Goal: Task Accomplishment & Management: Manage account settings

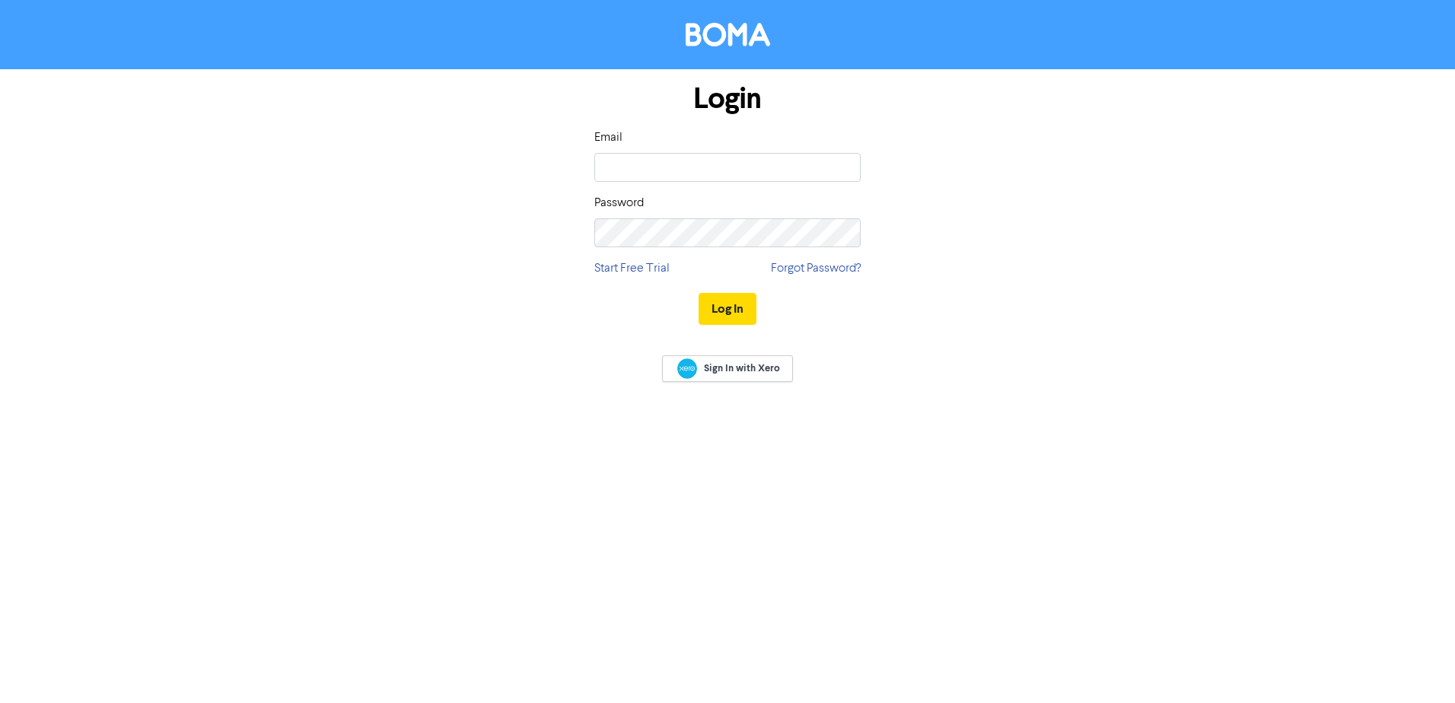
type input "[EMAIL_ADDRESS][DOMAIN_NAME]"
click at [736, 305] on button "Log In" at bounding box center [728, 309] width 58 height 32
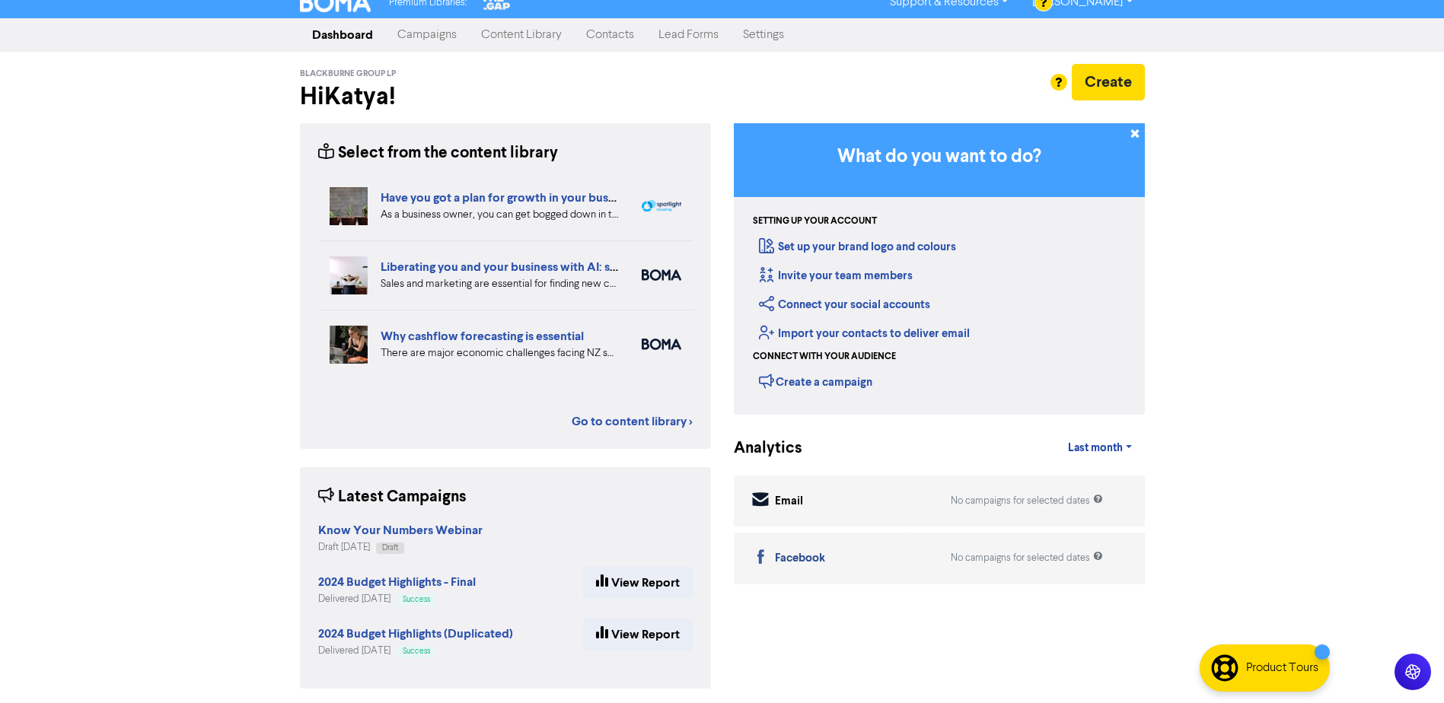
scroll to position [18, 0]
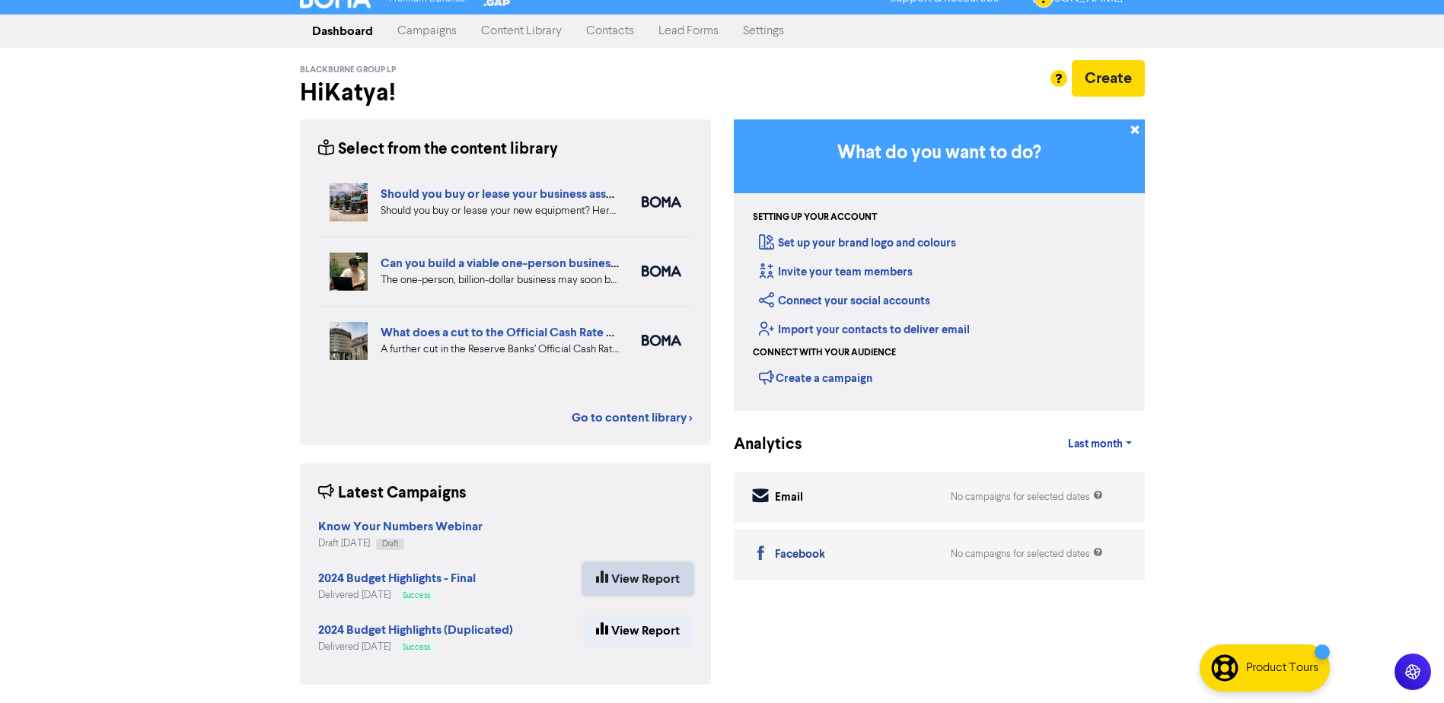
click at [636, 581] on link "View Report" at bounding box center [638, 579] width 110 height 32
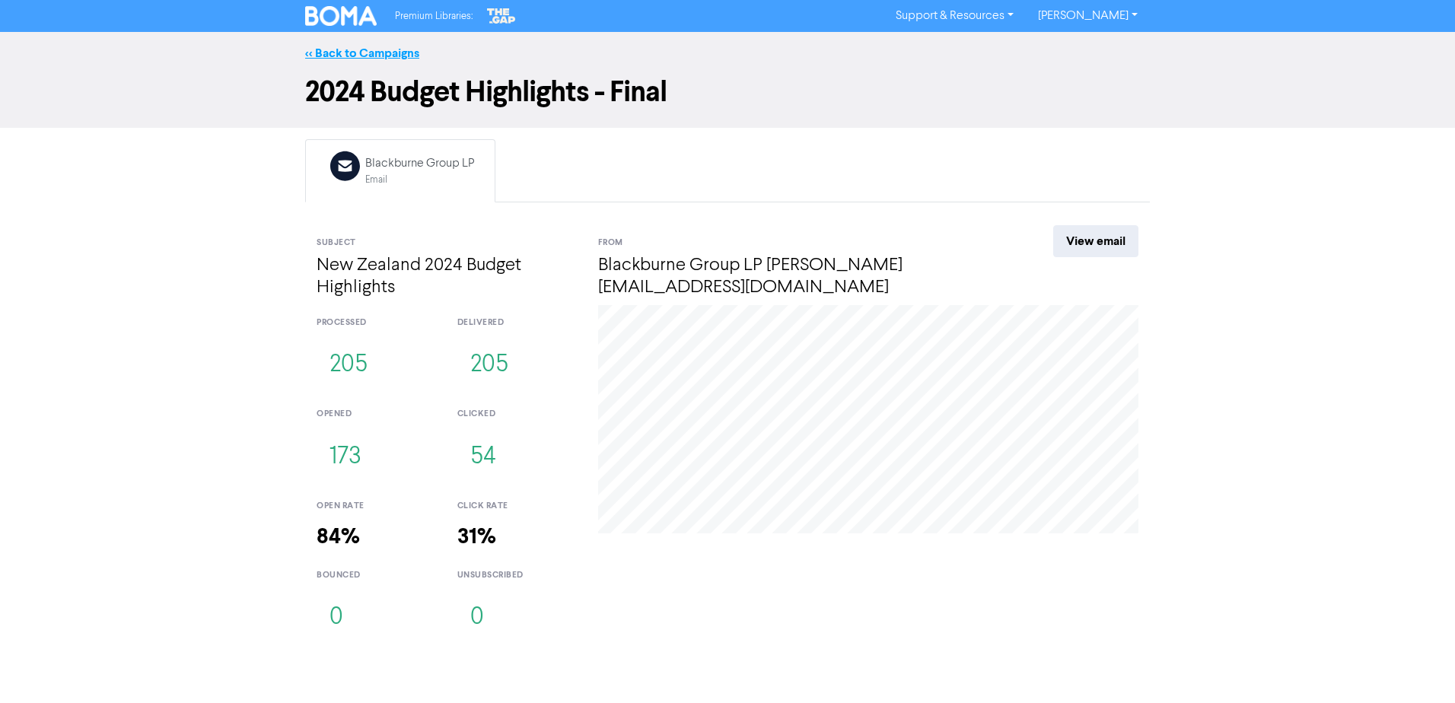
click at [335, 56] on link "<< Back to Campaigns" at bounding box center [362, 53] width 114 height 15
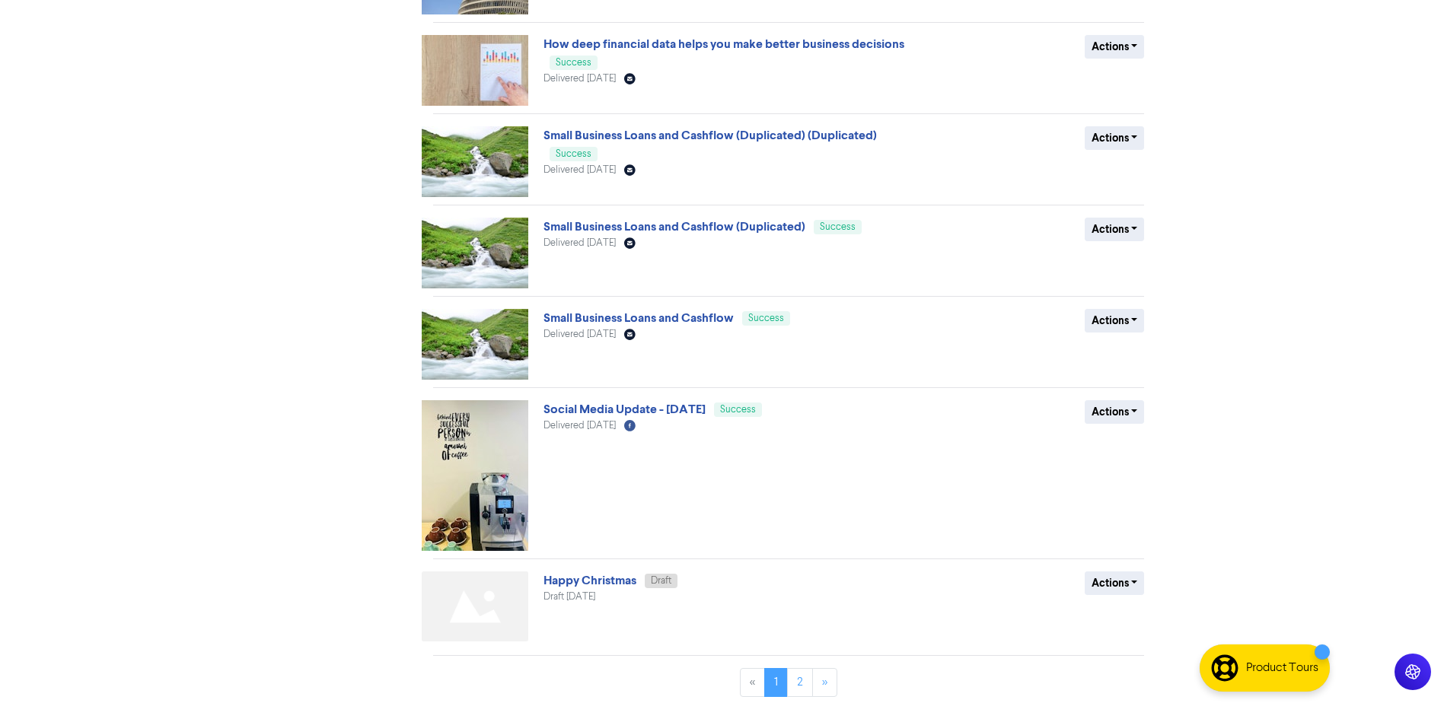
scroll to position [467, 0]
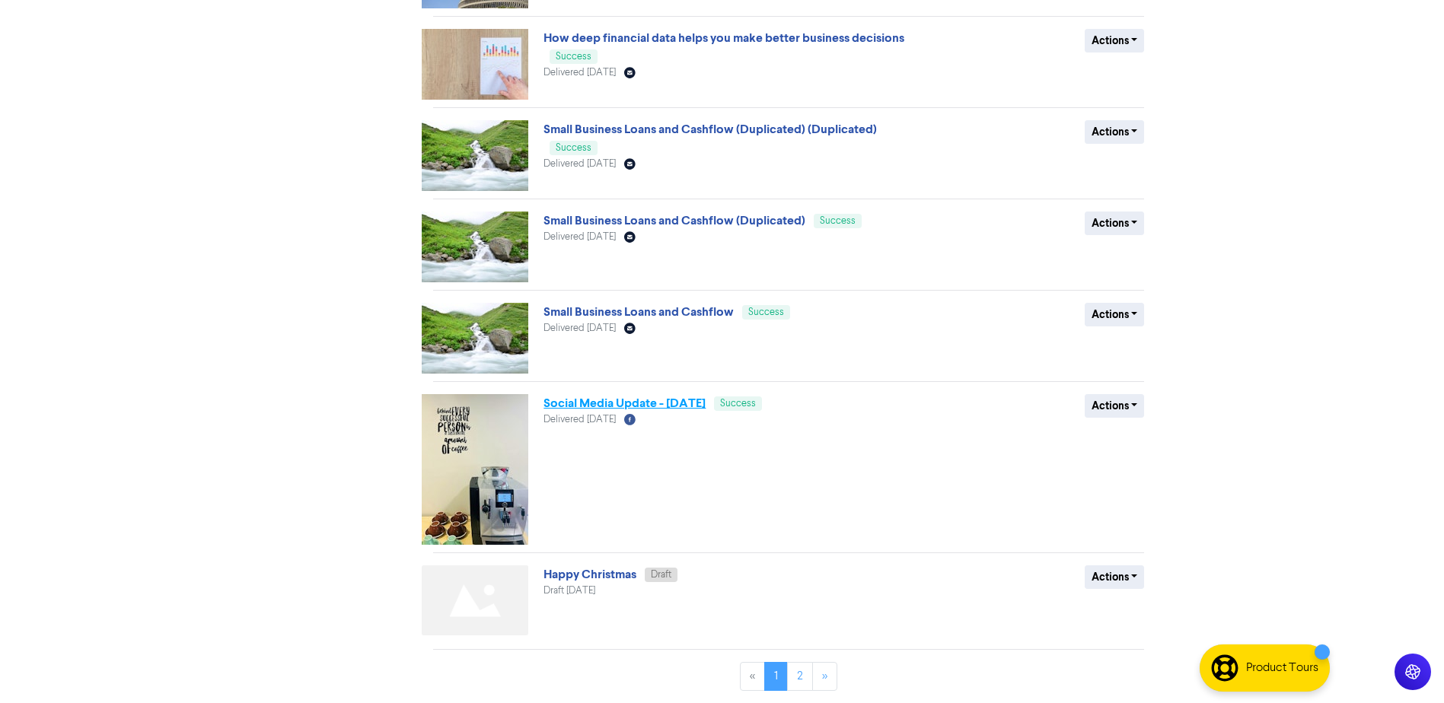
click at [649, 398] on link "Social Media Update - [DATE]" at bounding box center [624, 403] width 162 height 15
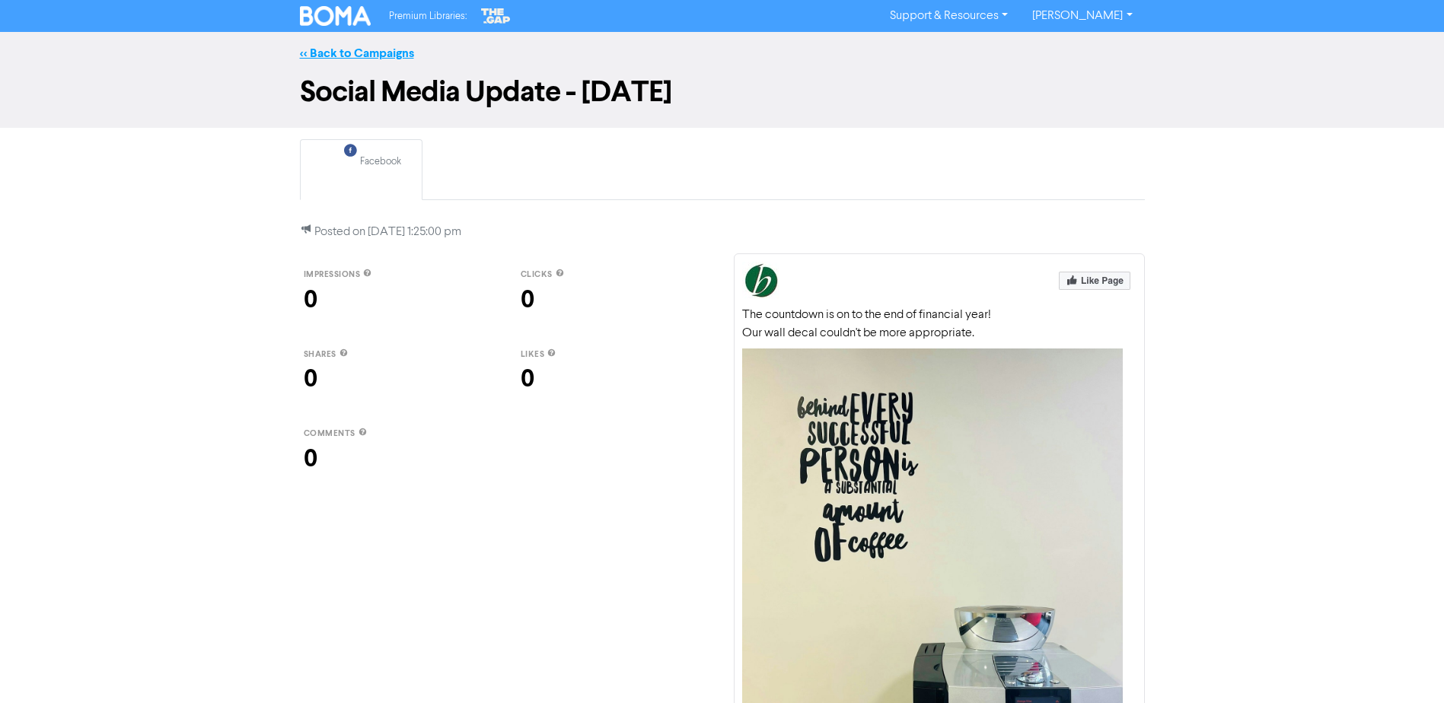
click at [343, 46] on link "<< Back to Campaigns" at bounding box center [357, 53] width 114 height 15
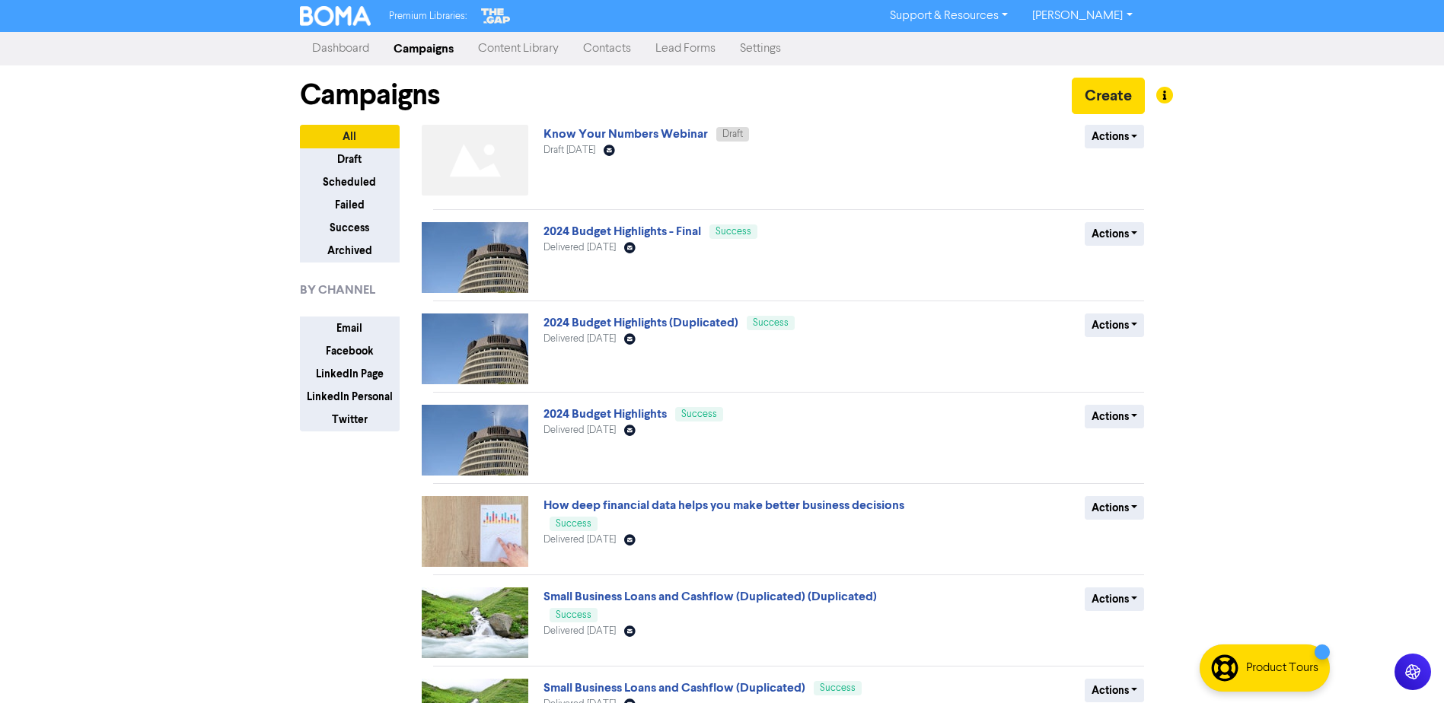
click at [330, 56] on link "Dashboard" at bounding box center [340, 48] width 81 height 30
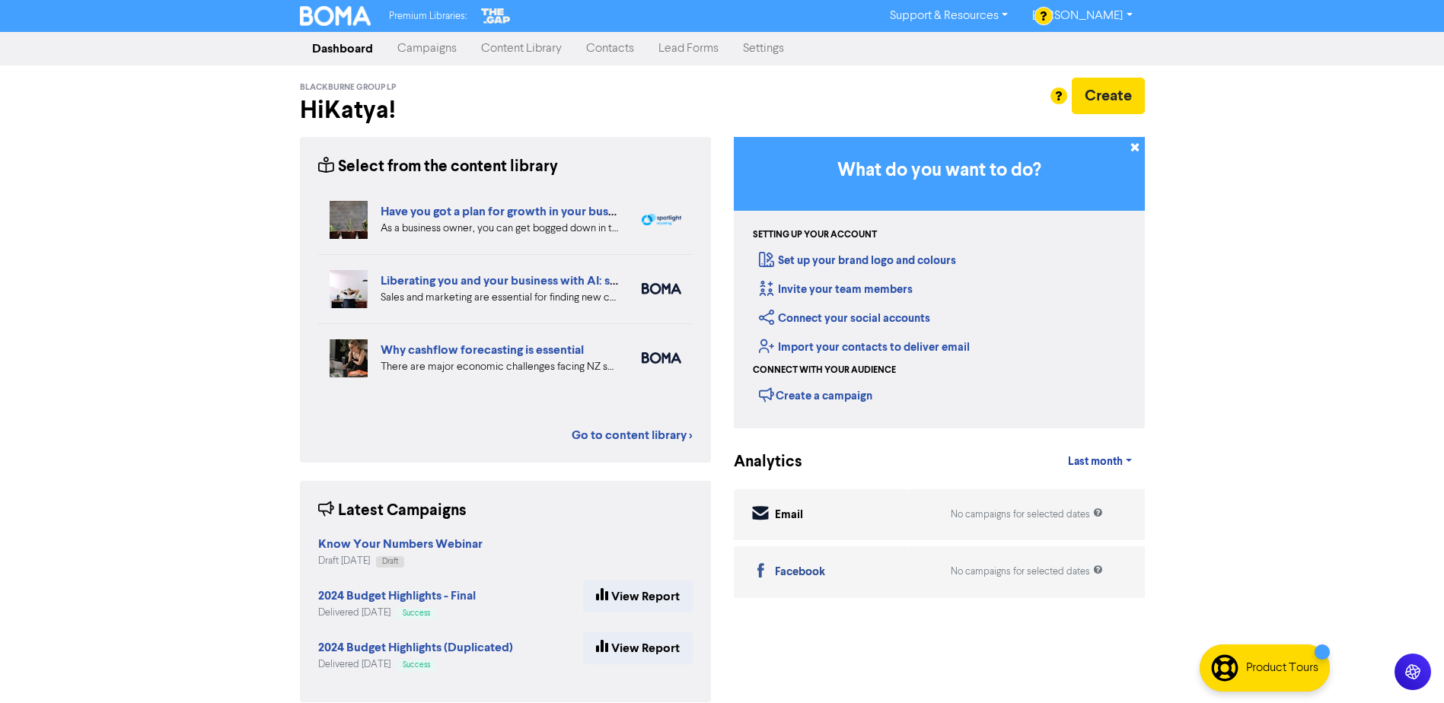
click at [516, 51] on link "Content Library" at bounding box center [521, 48] width 105 height 30
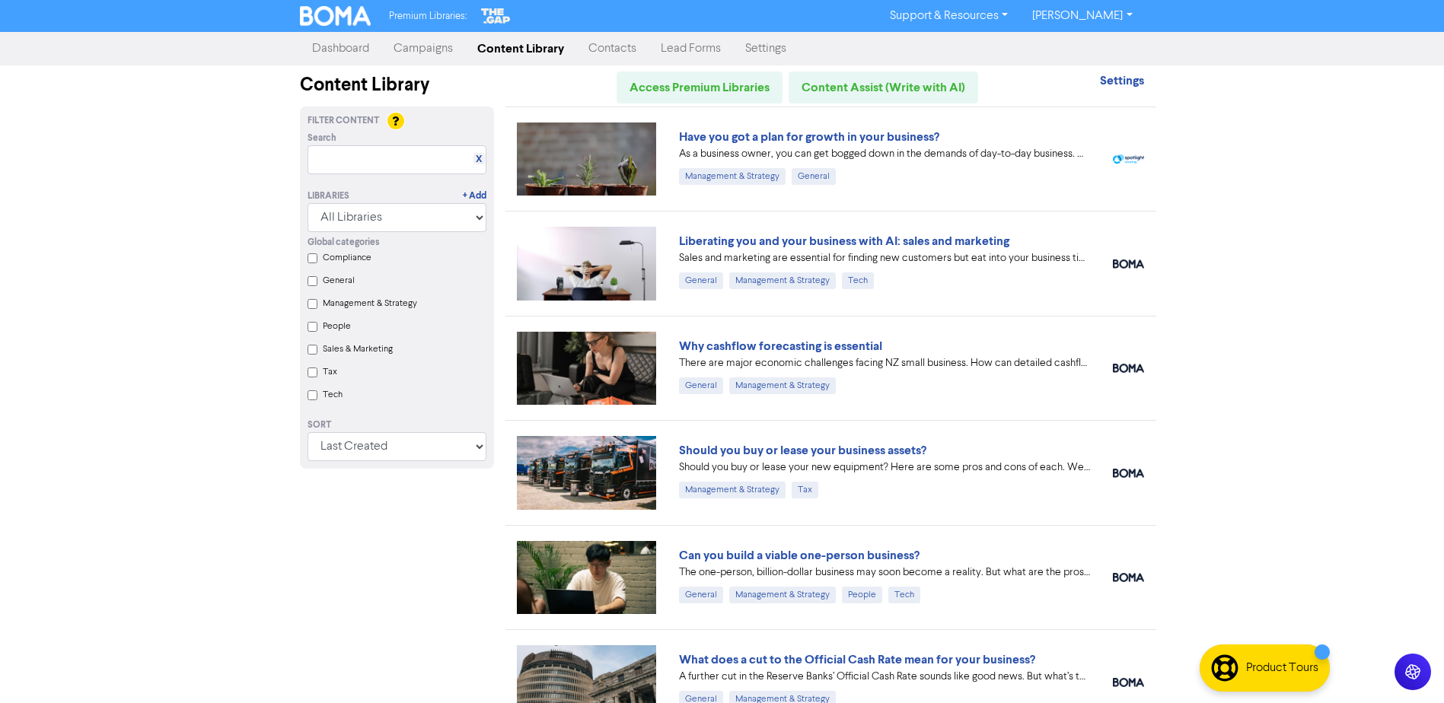
click at [432, 56] on link "Campaigns" at bounding box center [423, 48] width 84 height 30
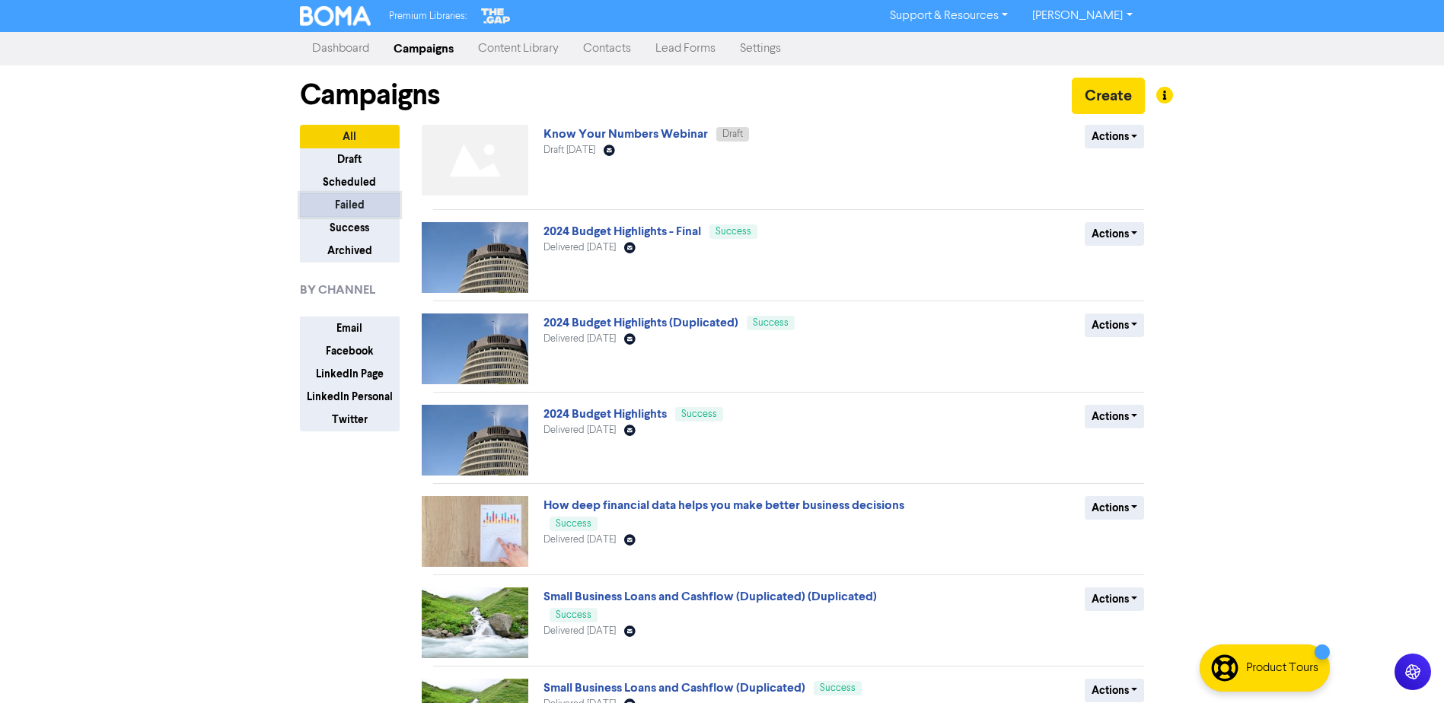
click at [367, 202] on button "Failed" at bounding box center [350, 205] width 100 height 24
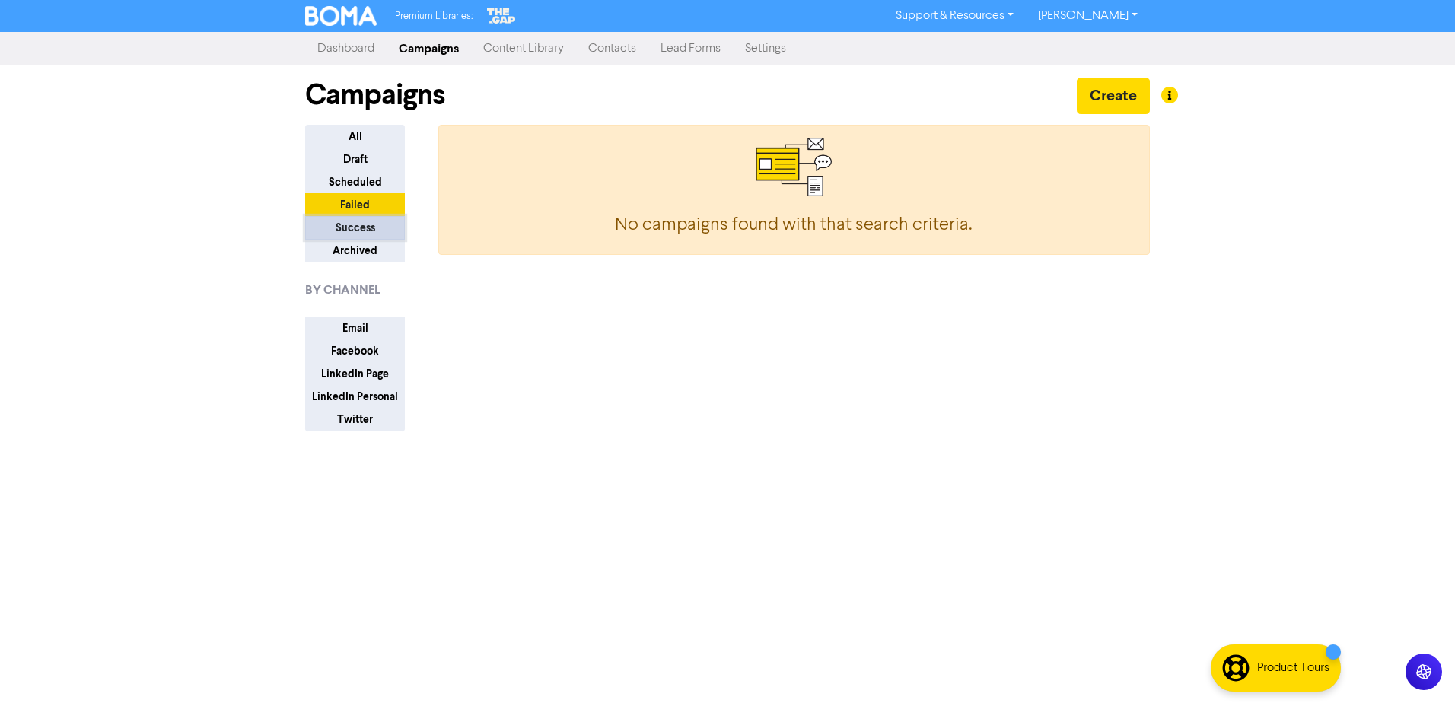
click at [368, 227] on button "Success" at bounding box center [355, 228] width 100 height 24
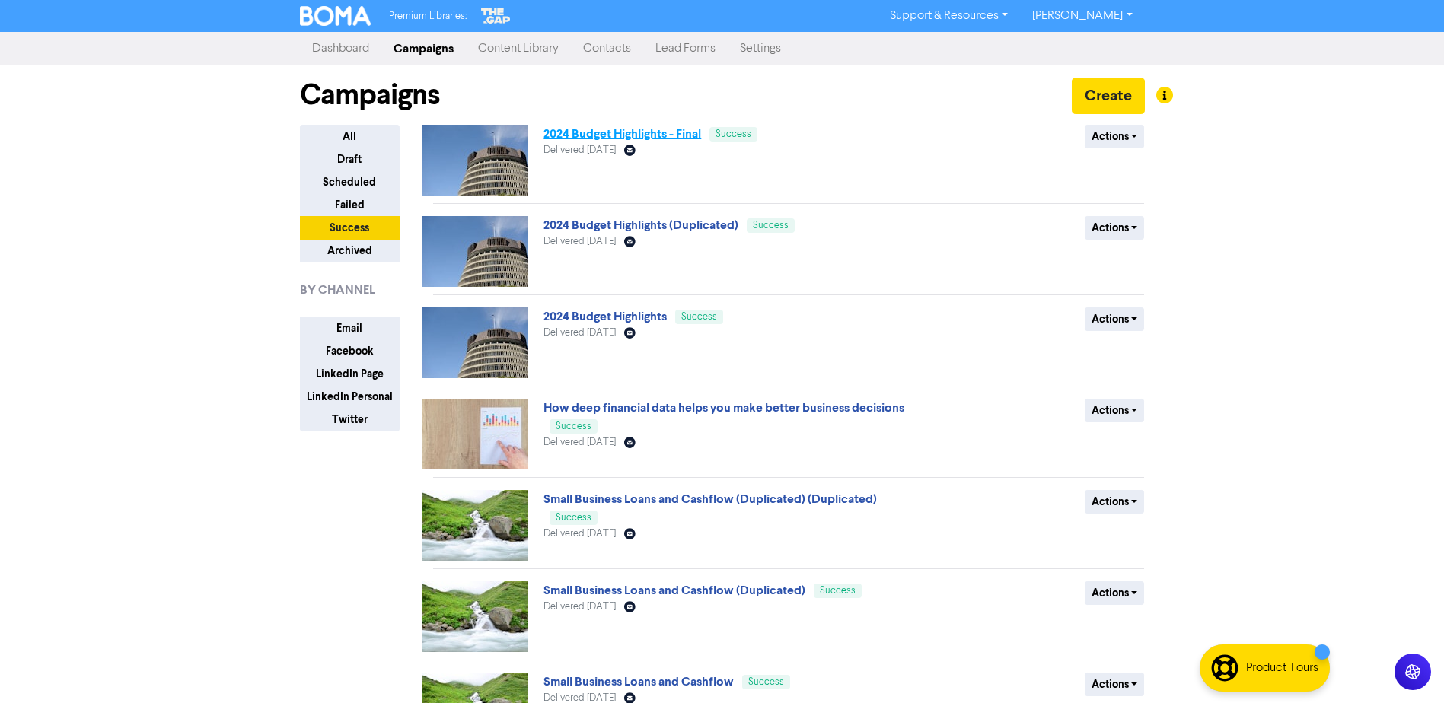
click at [584, 129] on link "2024 Budget Highlights - Final" at bounding box center [622, 133] width 158 height 15
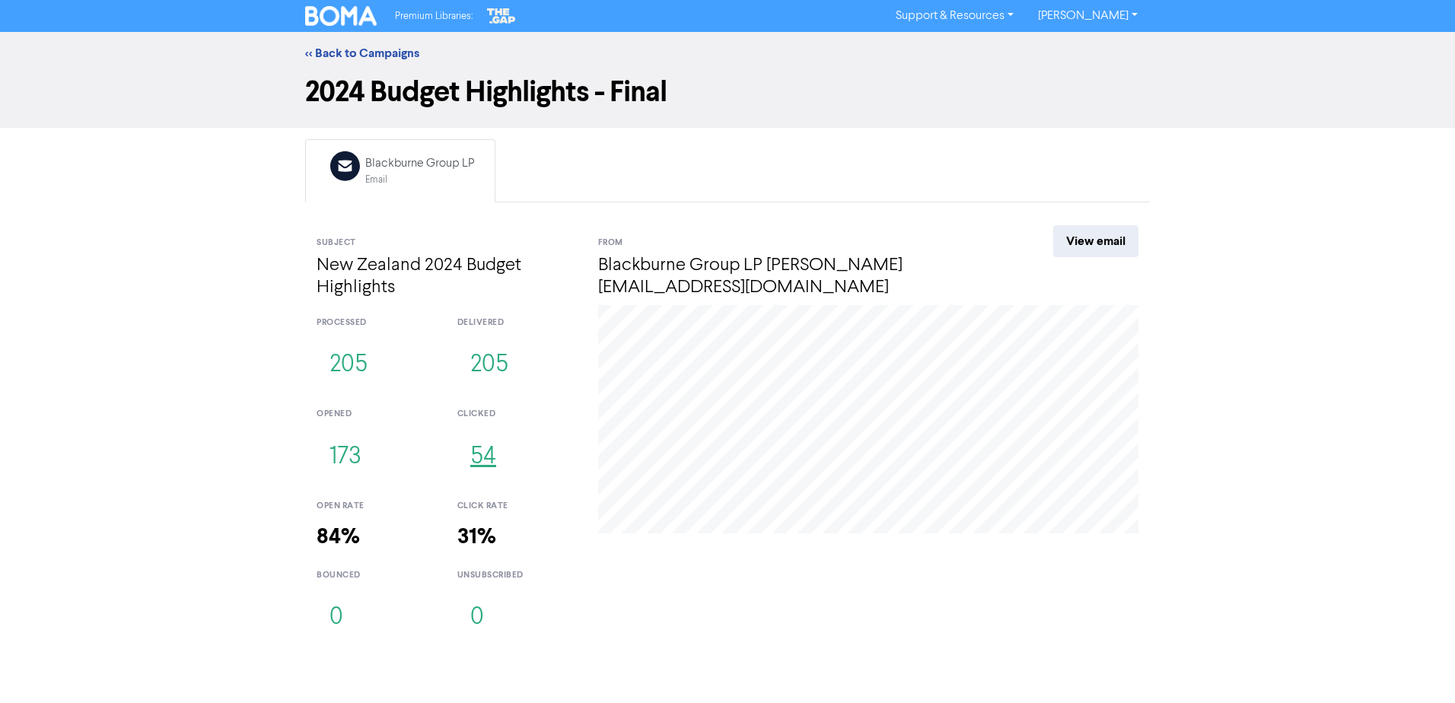
click at [478, 456] on button "54" at bounding box center [483, 457] width 52 height 50
click at [349, 460] on button "173" at bounding box center [346, 457] width 58 height 50
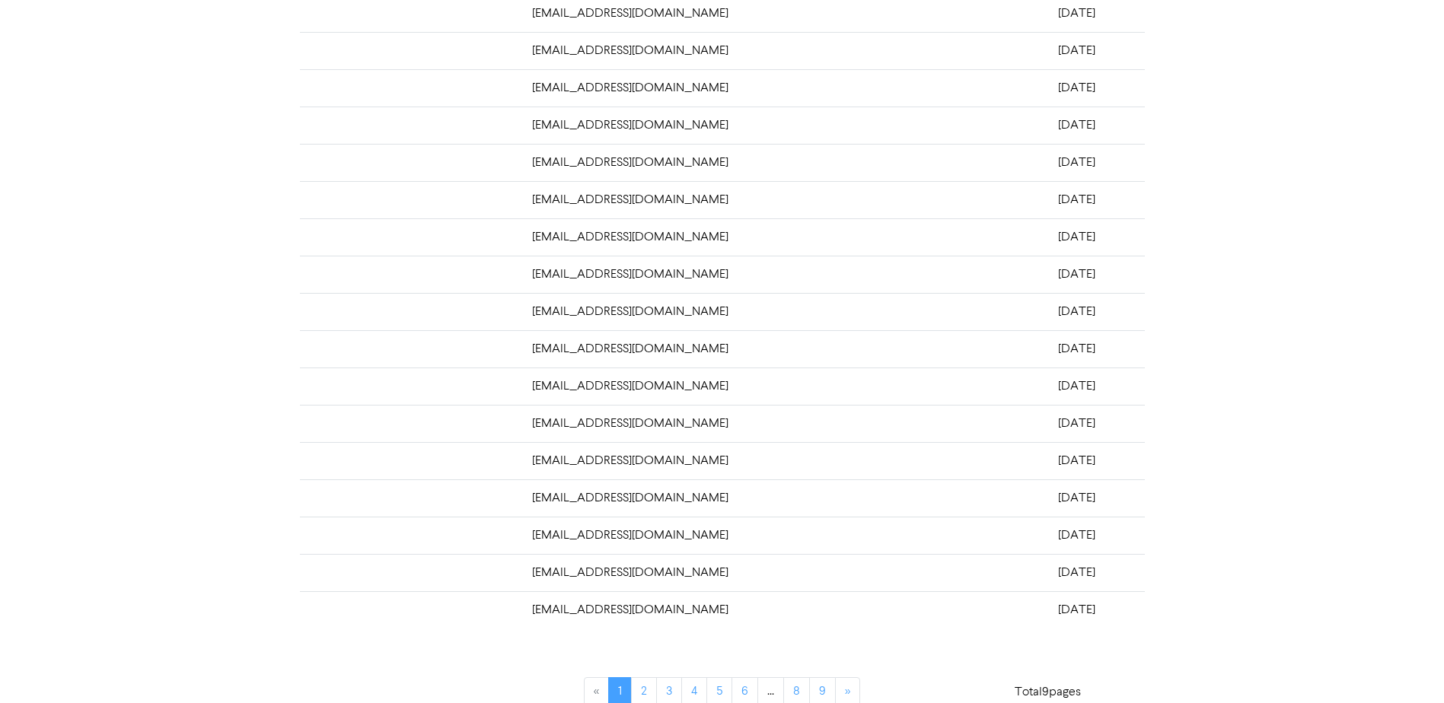
scroll to position [288, 0]
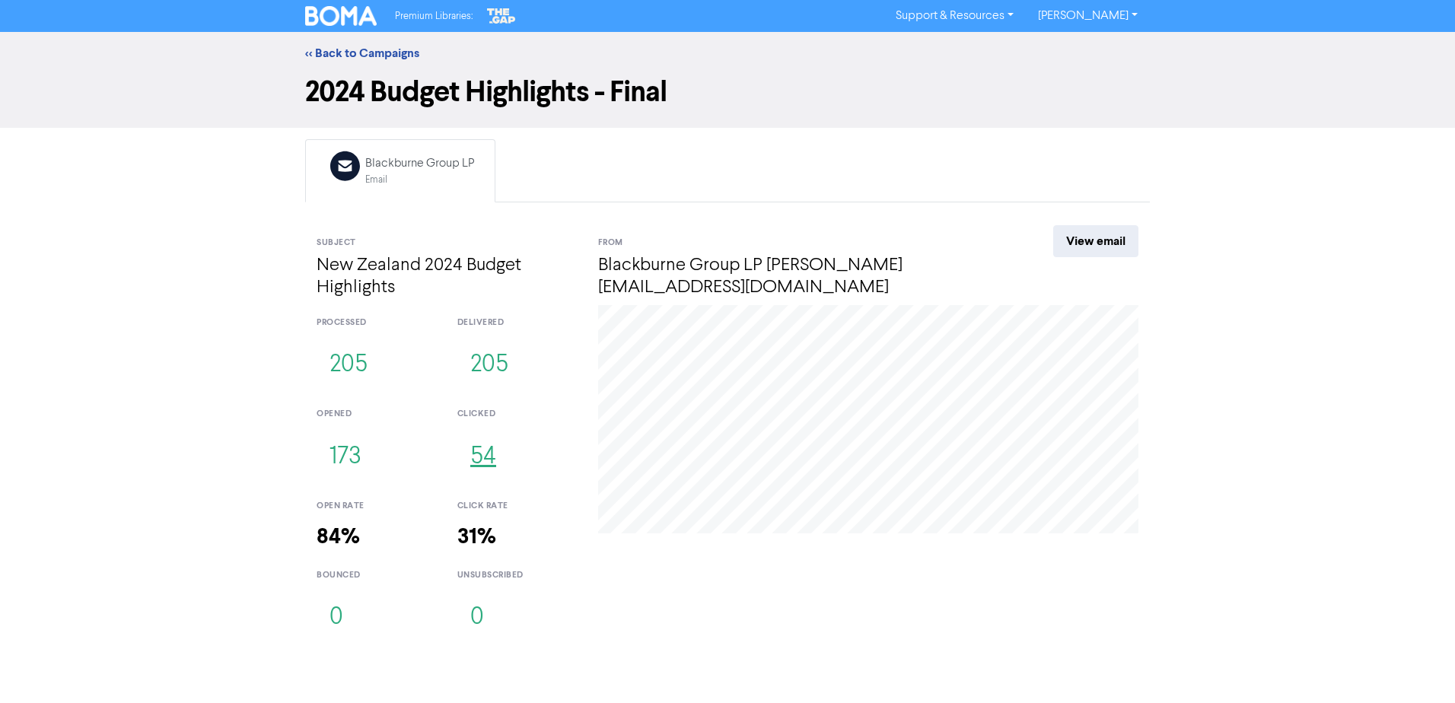
click at [491, 455] on button "54" at bounding box center [483, 457] width 52 height 50
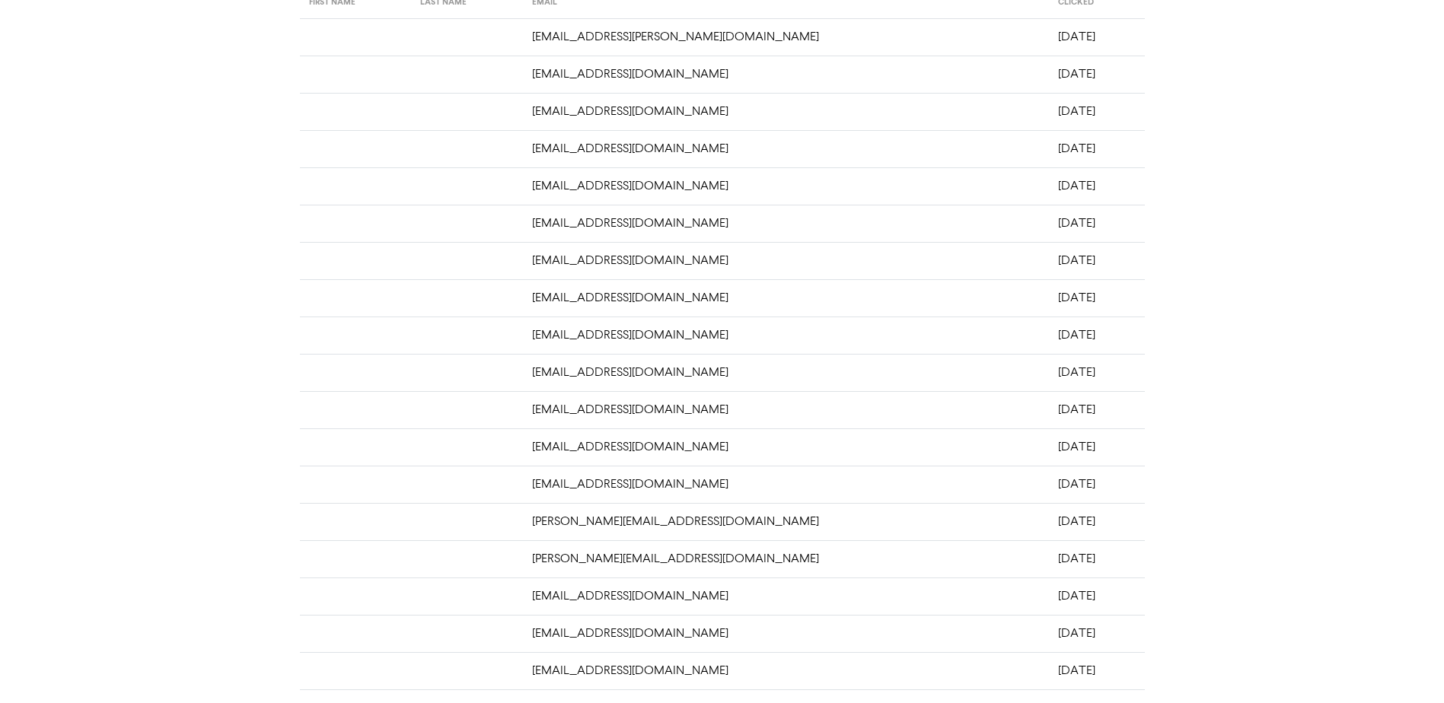
scroll to position [288, 0]
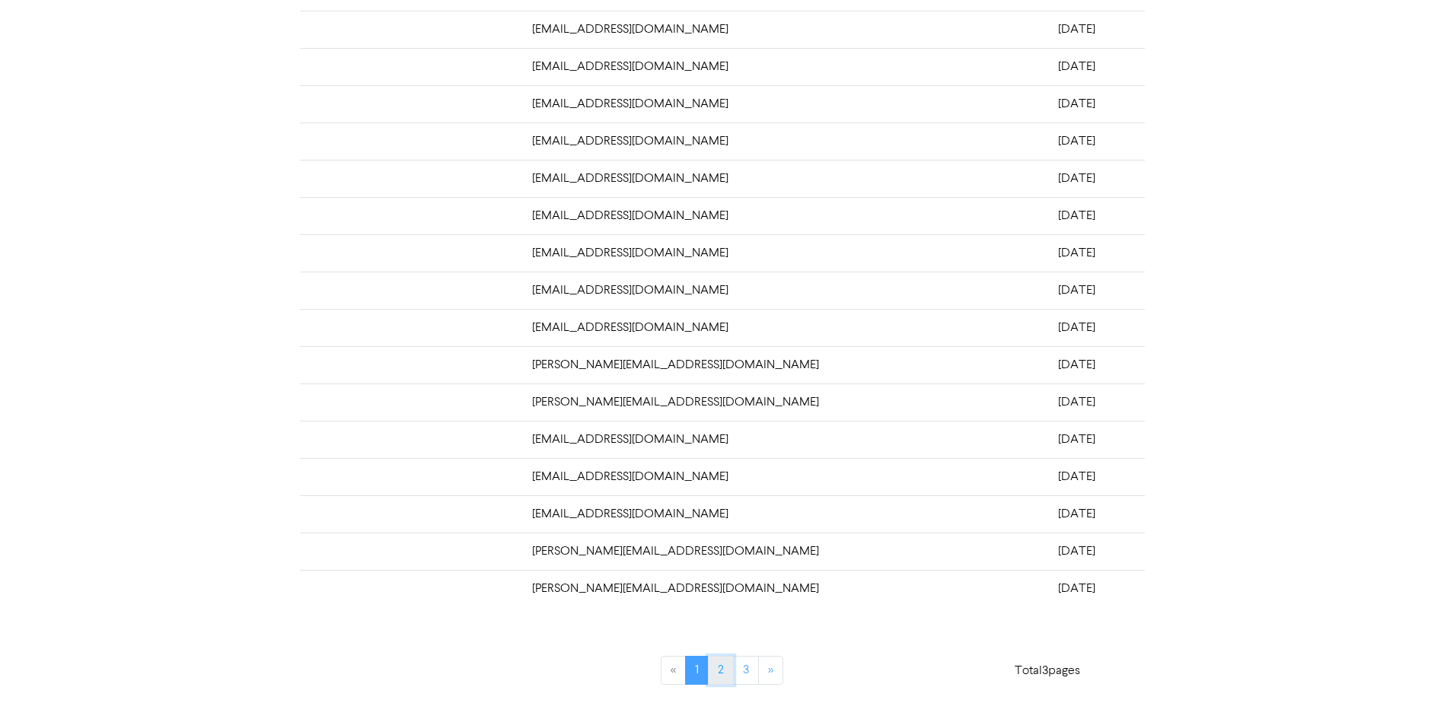
click at [721, 676] on link "2" at bounding box center [721, 670] width 26 height 29
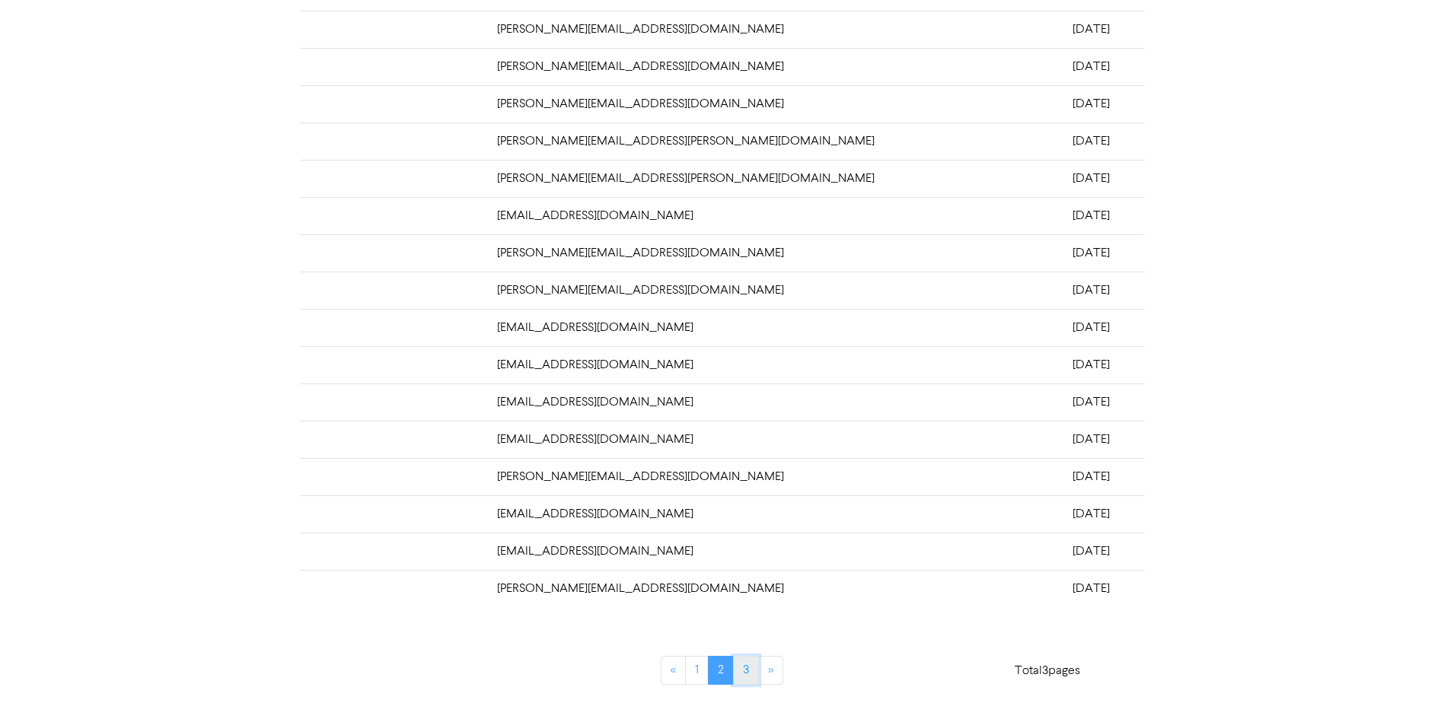
click at [749, 671] on link "3" at bounding box center [746, 670] width 26 height 29
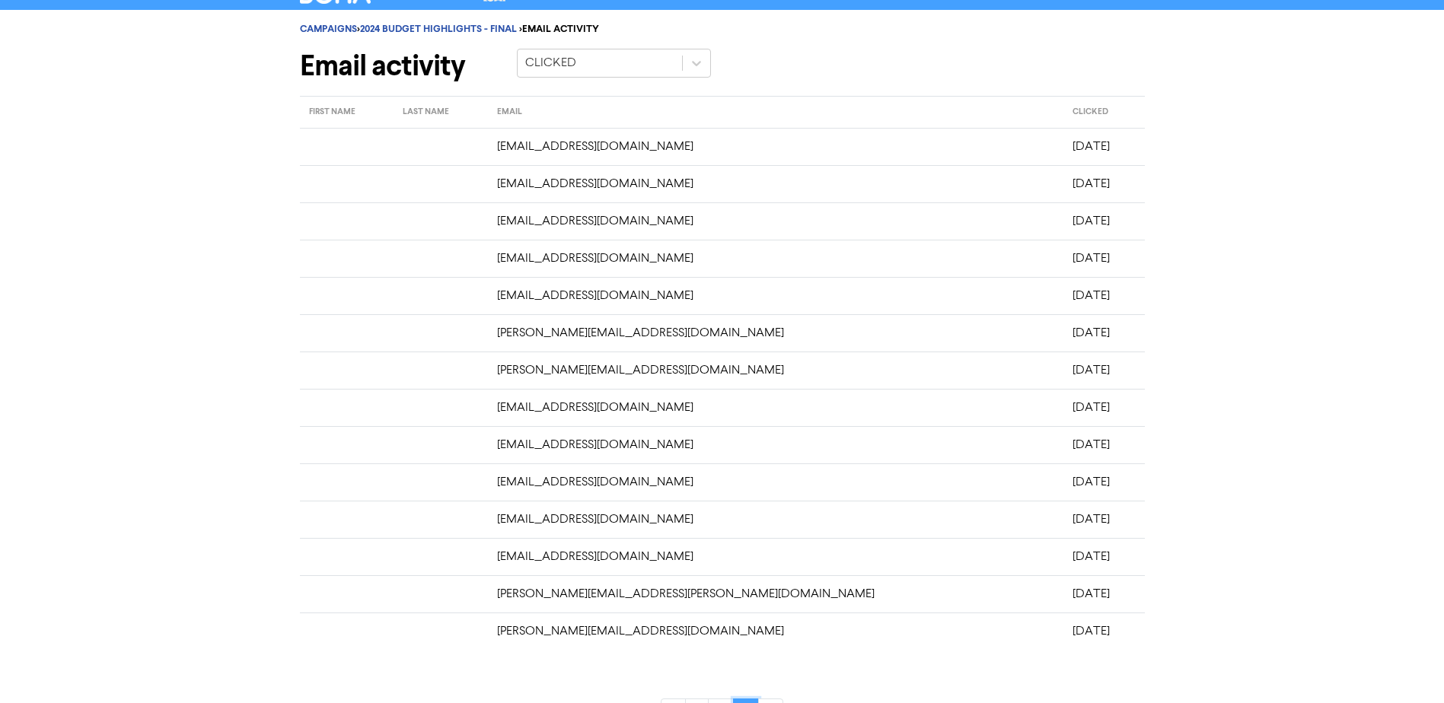
scroll to position [0, 0]
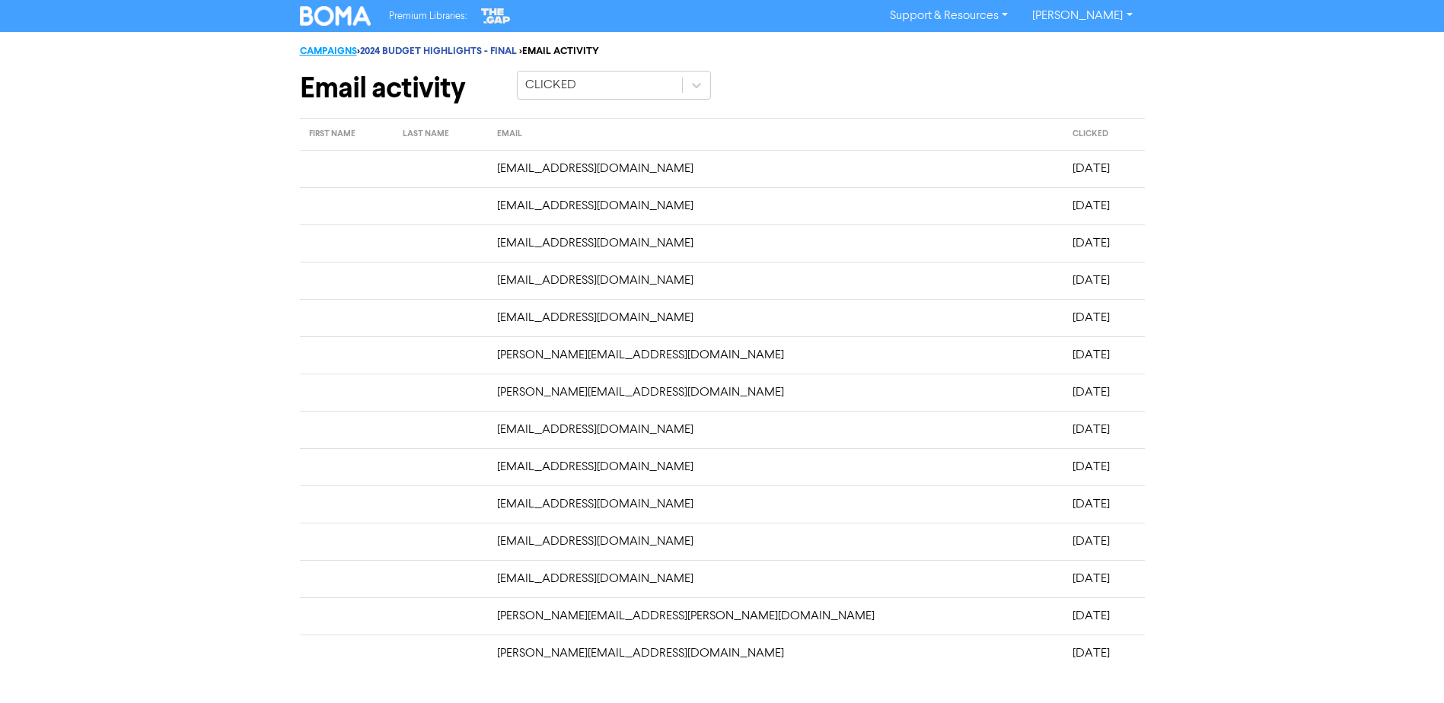
click at [320, 49] on link "CAMPAIGNS" at bounding box center [328, 51] width 57 height 12
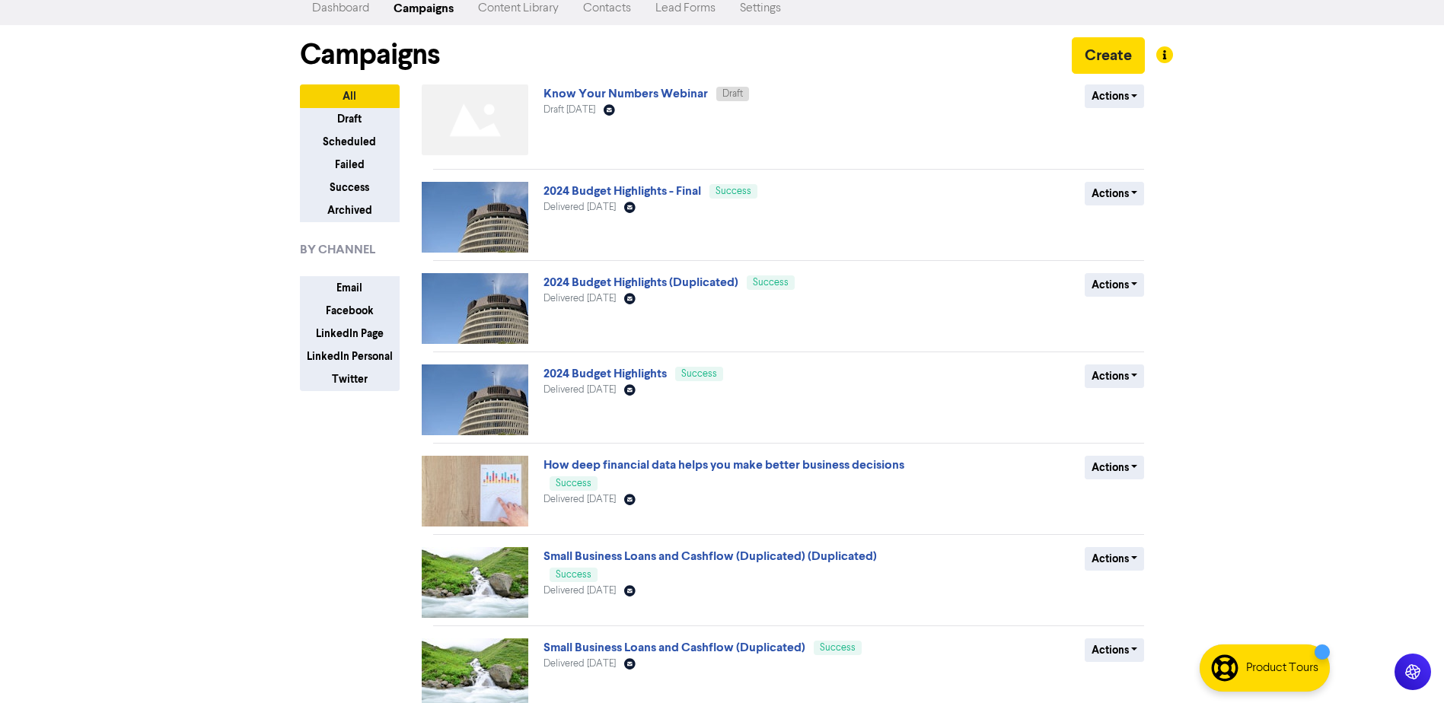
scroll to position [152, 0]
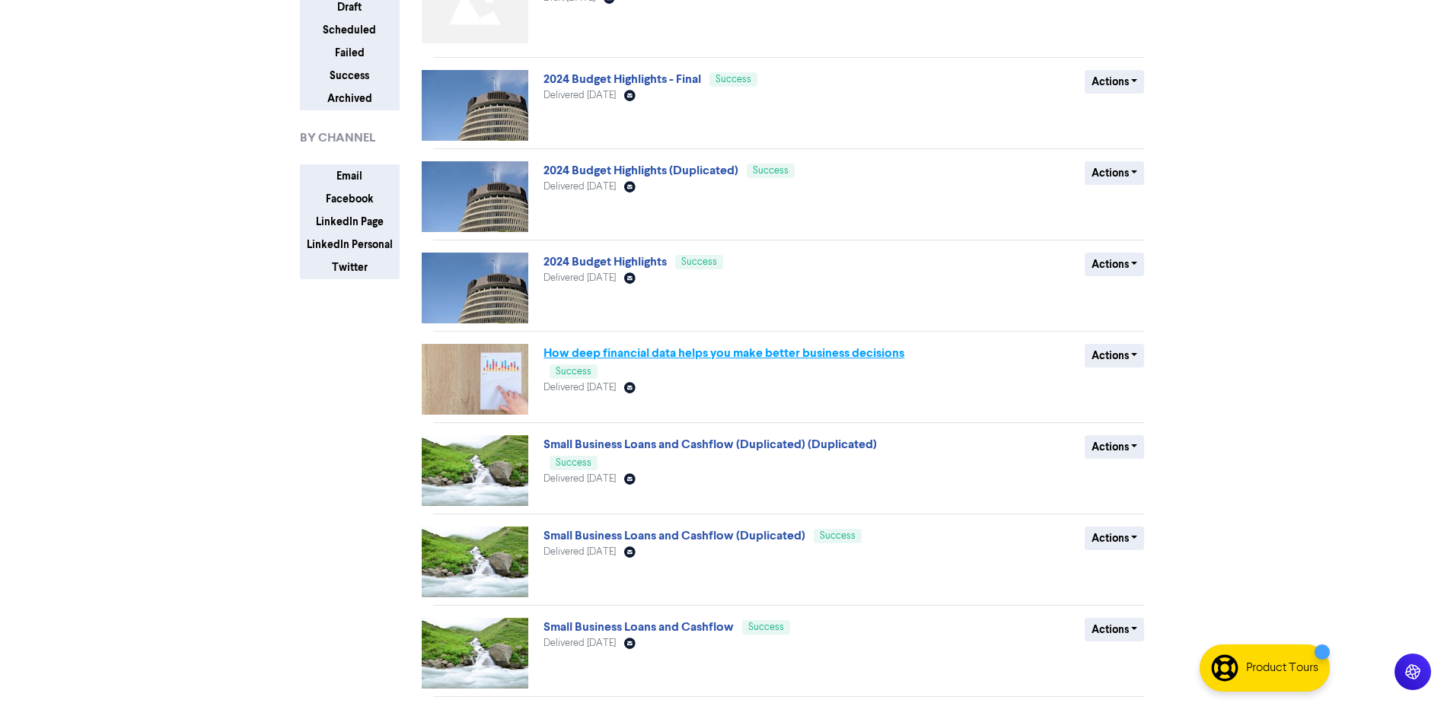
click at [641, 358] on link "How deep financial data helps you make better business decisions" at bounding box center [723, 352] width 361 height 15
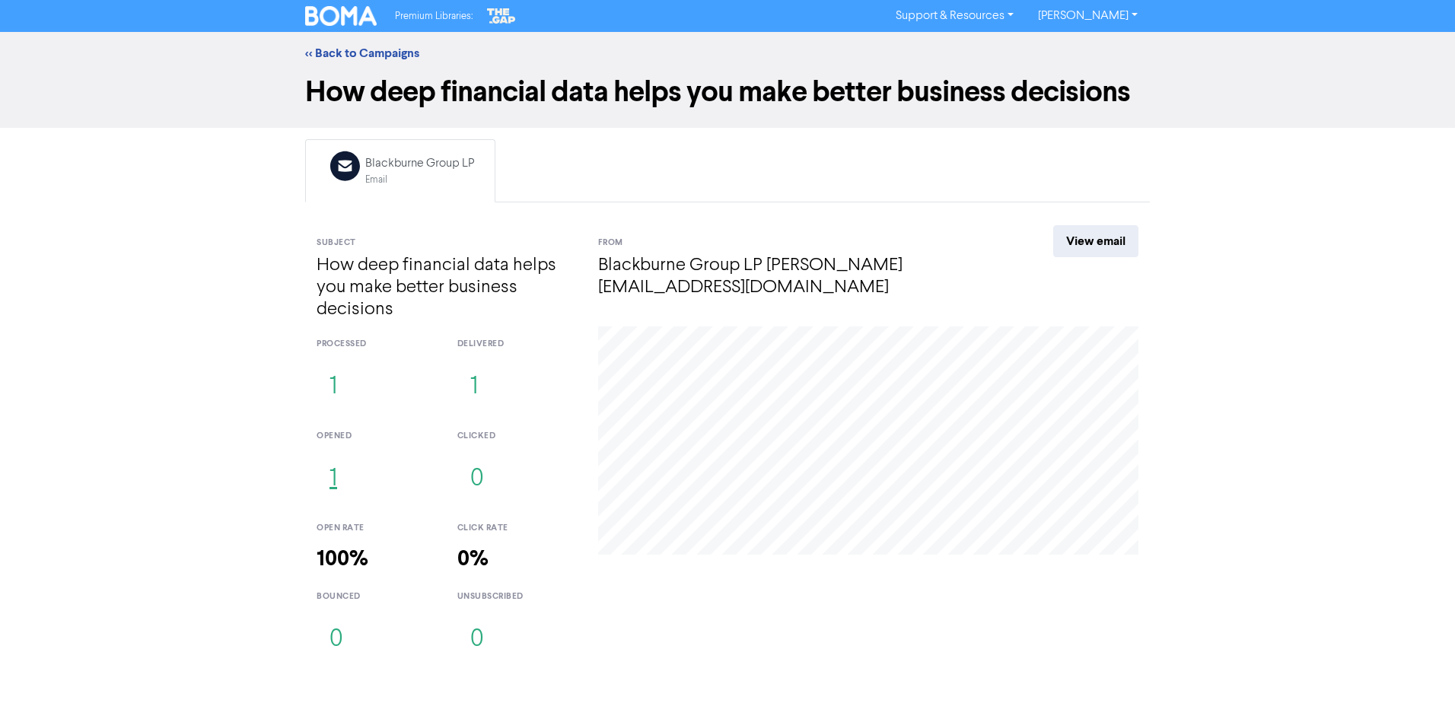
click at [338, 473] on button "1" at bounding box center [333, 479] width 33 height 50
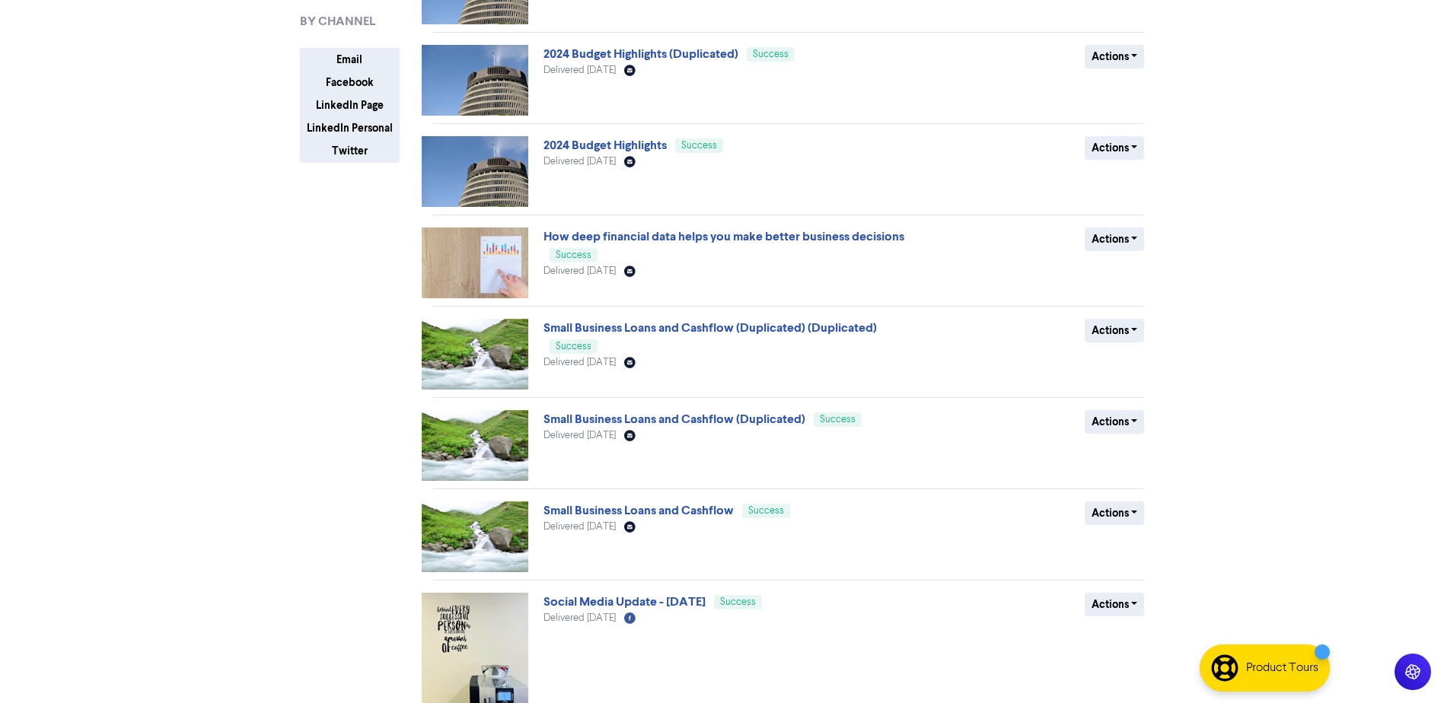
scroll to position [457, 0]
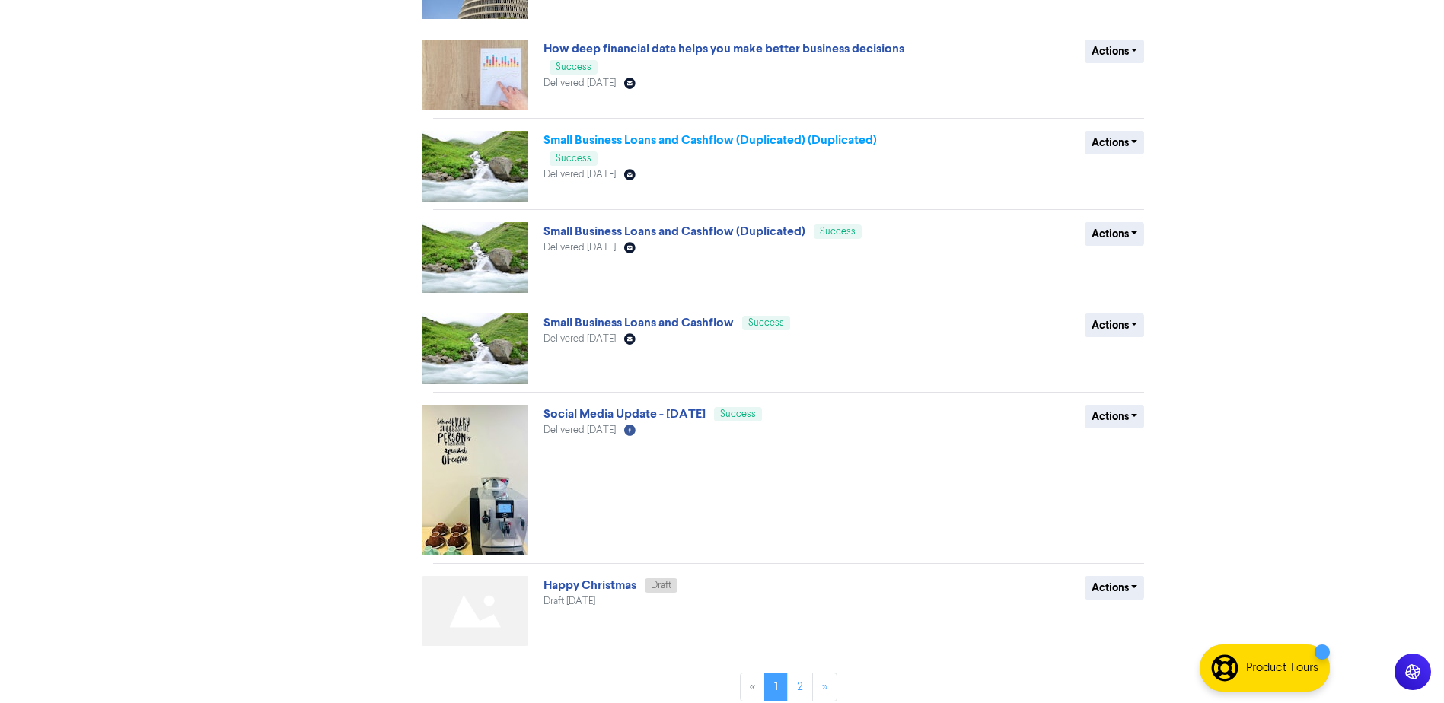
click at [734, 138] on link "Small Business Loans and Cashflow (Duplicated) (Duplicated)" at bounding box center [709, 139] width 333 height 15
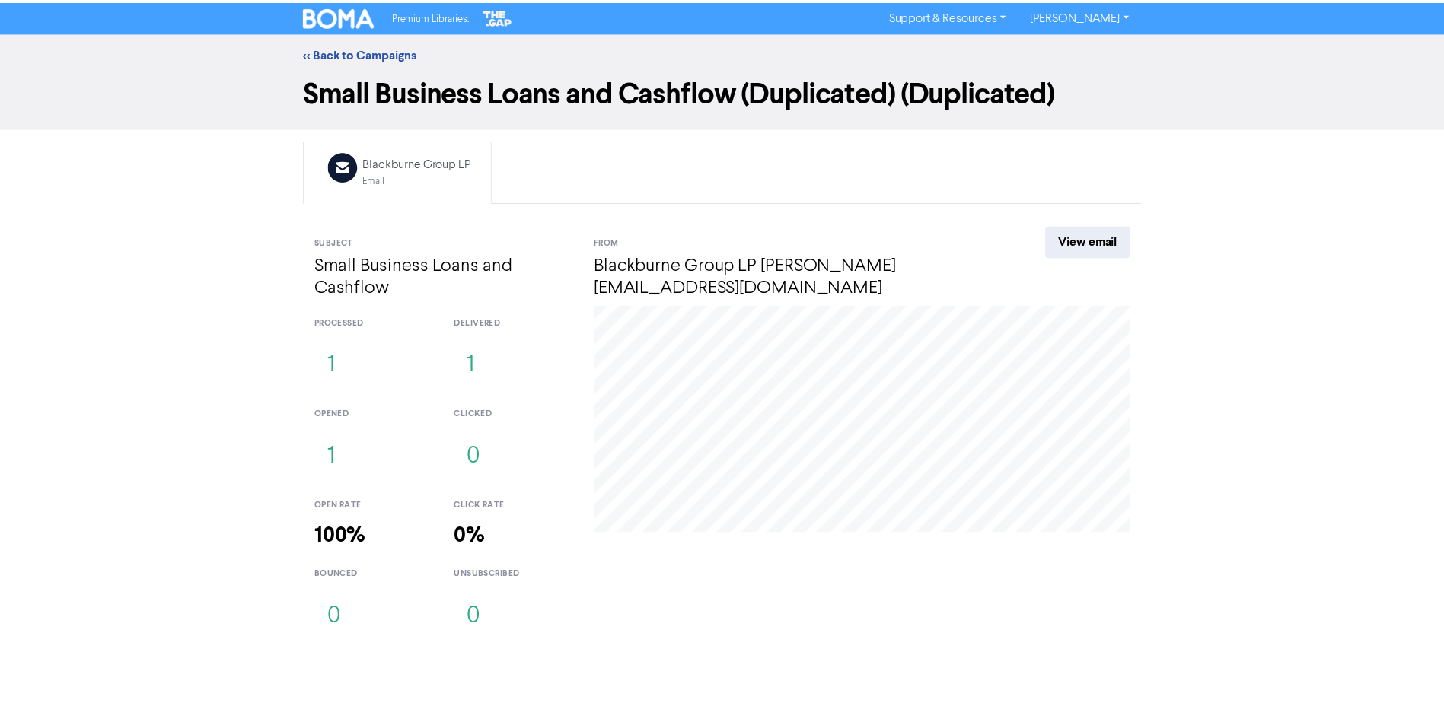
scroll to position [457, 0]
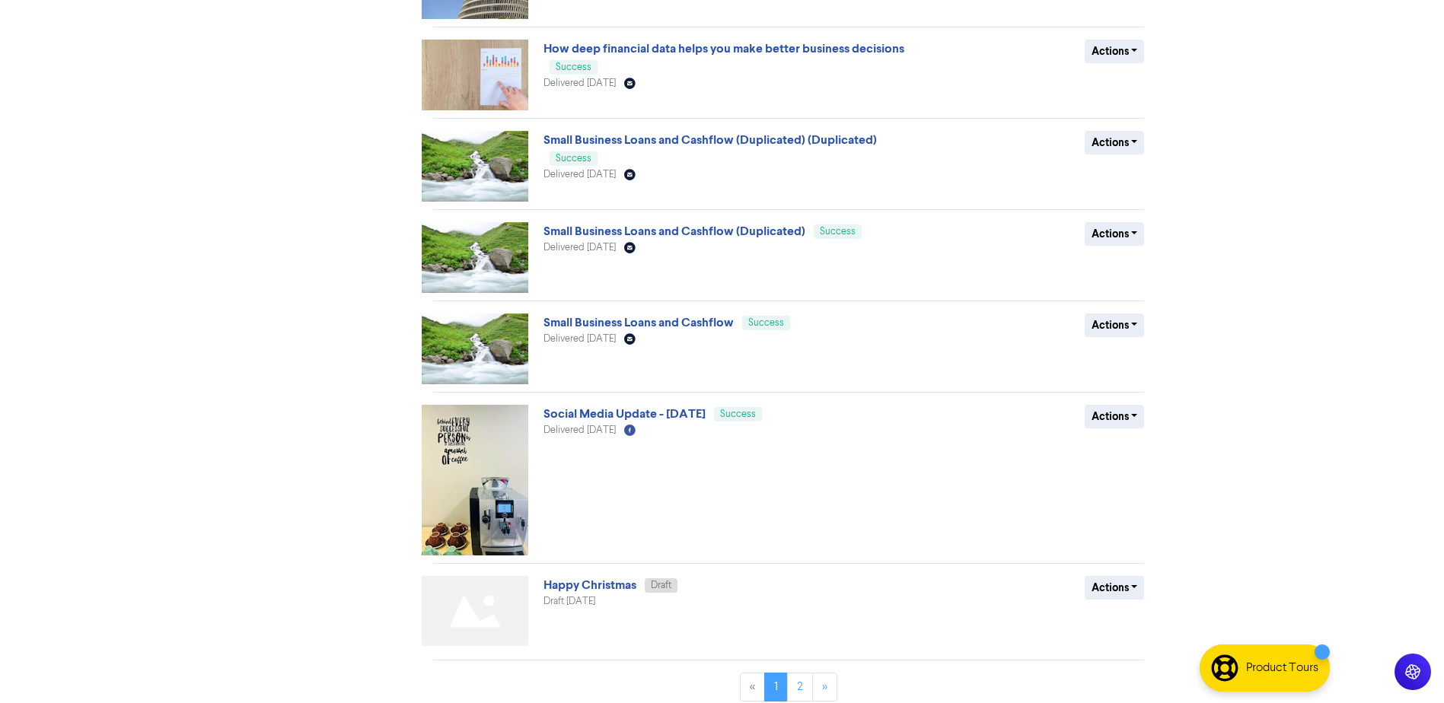
click at [729, 241] on div "Small Business Loans and Cashflow (Duplicated) Success Delivered May 23rd 2024 …" at bounding box center [726, 257] width 367 height 71
click at [685, 325] on link "Small Business Loans and Cashflow" at bounding box center [638, 322] width 190 height 15
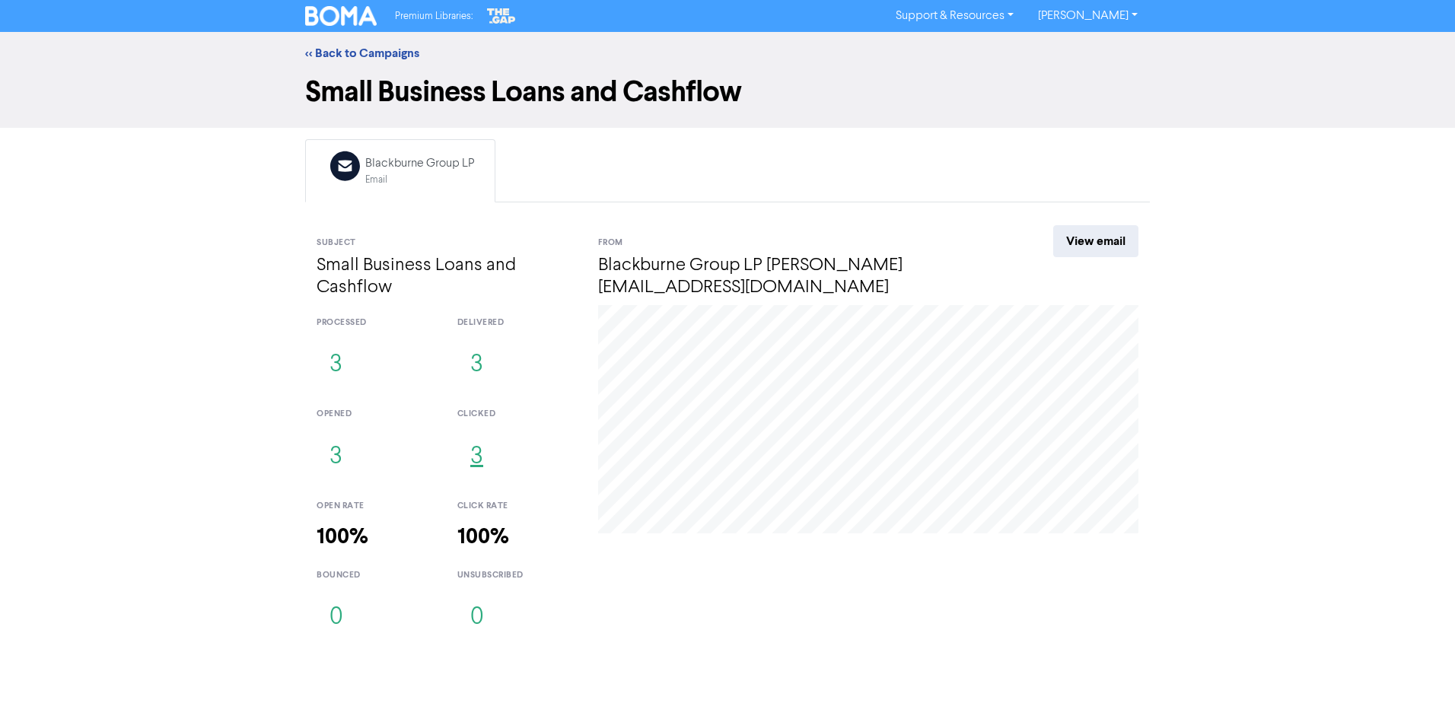
click at [472, 451] on button "3" at bounding box center [476, 457] width 39 height 50
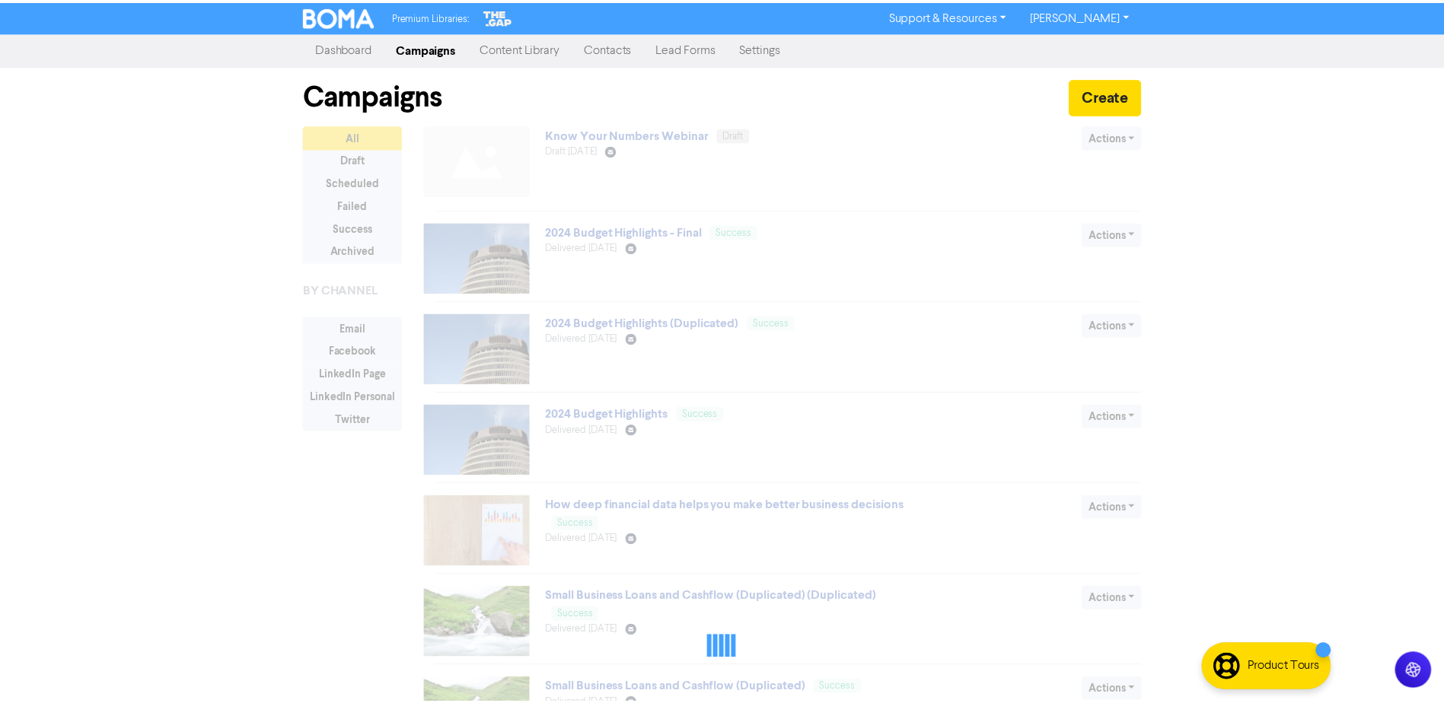
scroll to position [457, 0]
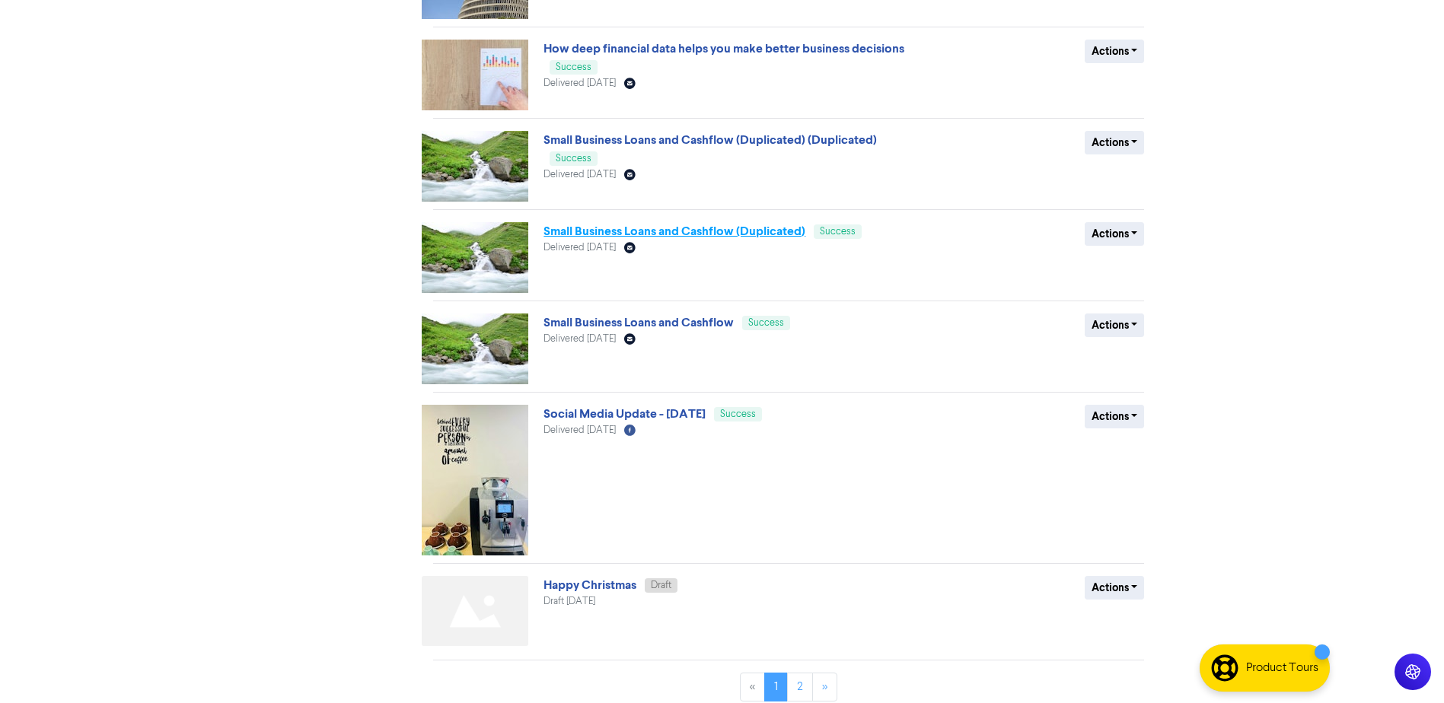
click at [610, 236] on link "Small Business Loans and Cashflow (Duplicated)" at bounding box center [674, 231] width 262 height 15
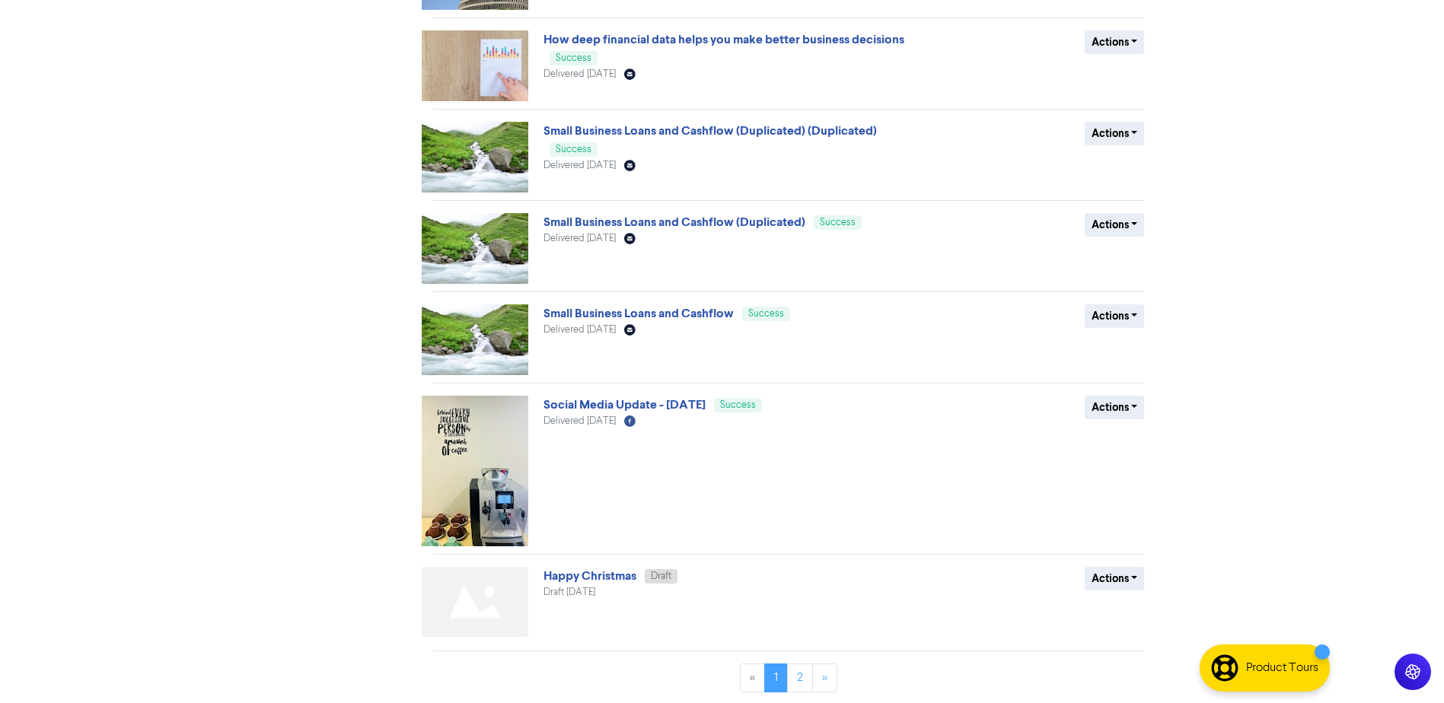
scroll to position [467, 0]
click at [798, 674] on link "2" at bounding box center [800, 676] width 26 height 29
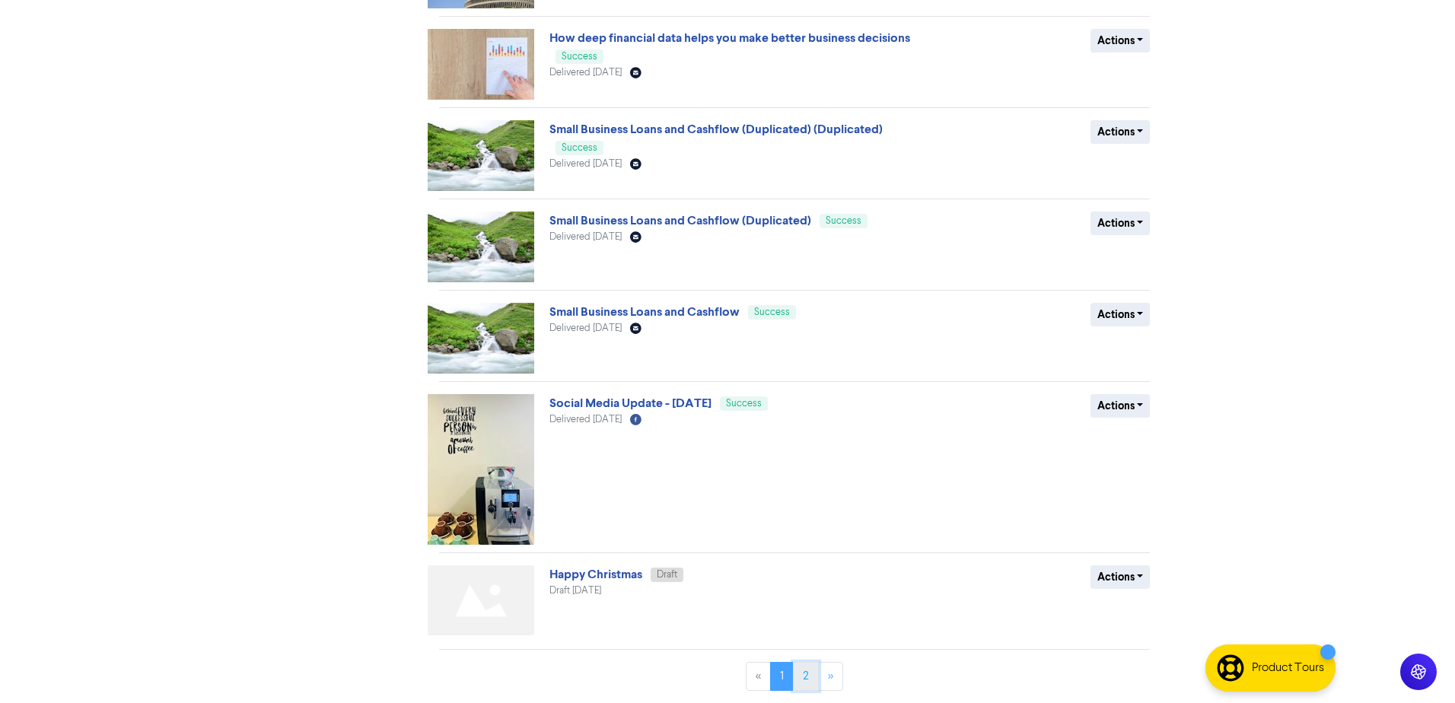
scroll to position [0, 0]
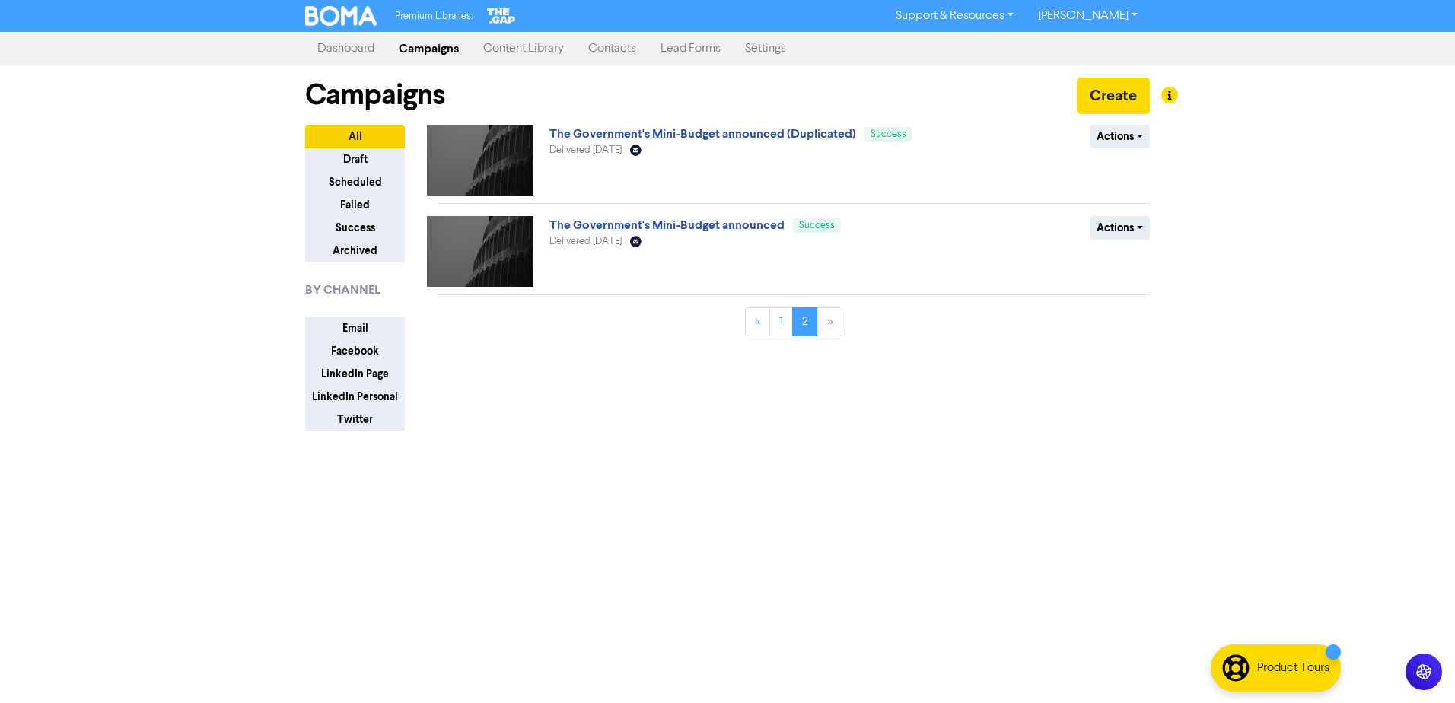
click at [546, 424] on div "The Government's Mini-Budget announced (Duplicated) Success Delivered December …" at bounding box center [799, 278] width 723 height 307
